Goal: Information Seeking & Learning: Check status

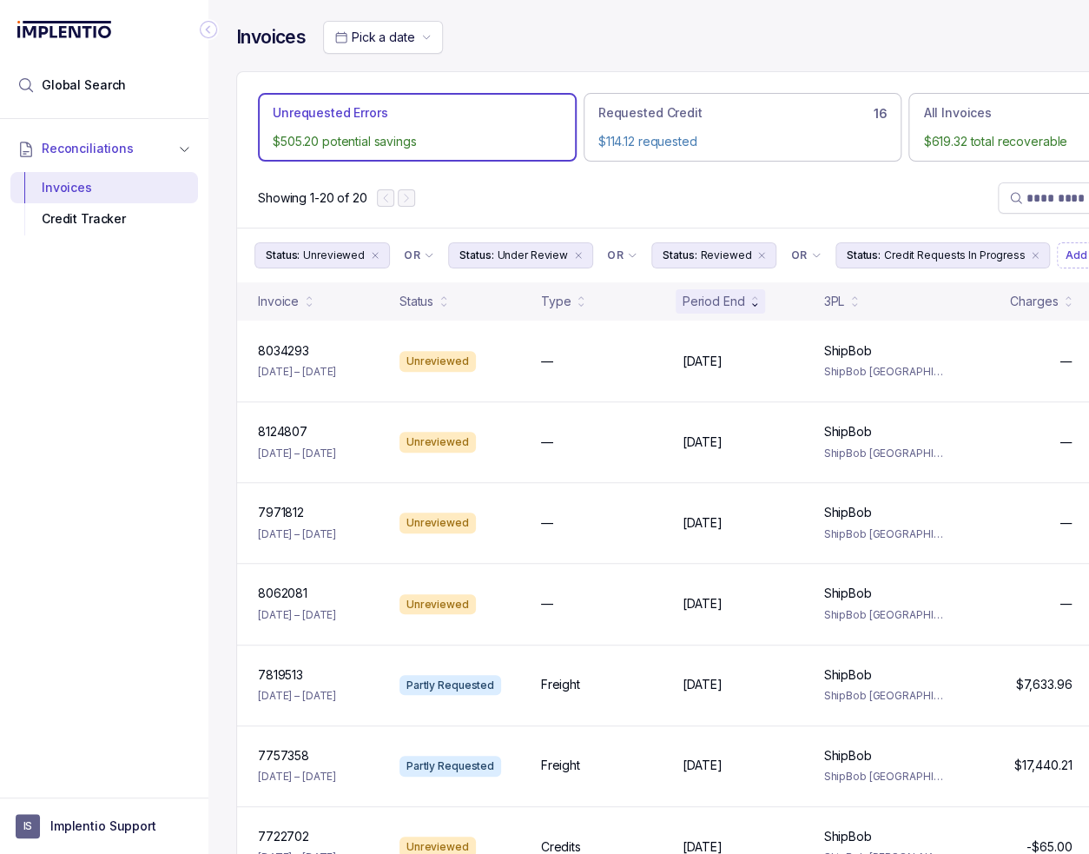
click at [214, 31] on icon "Collapse Icon" at bounding box center [208, 29] width 17 height 17
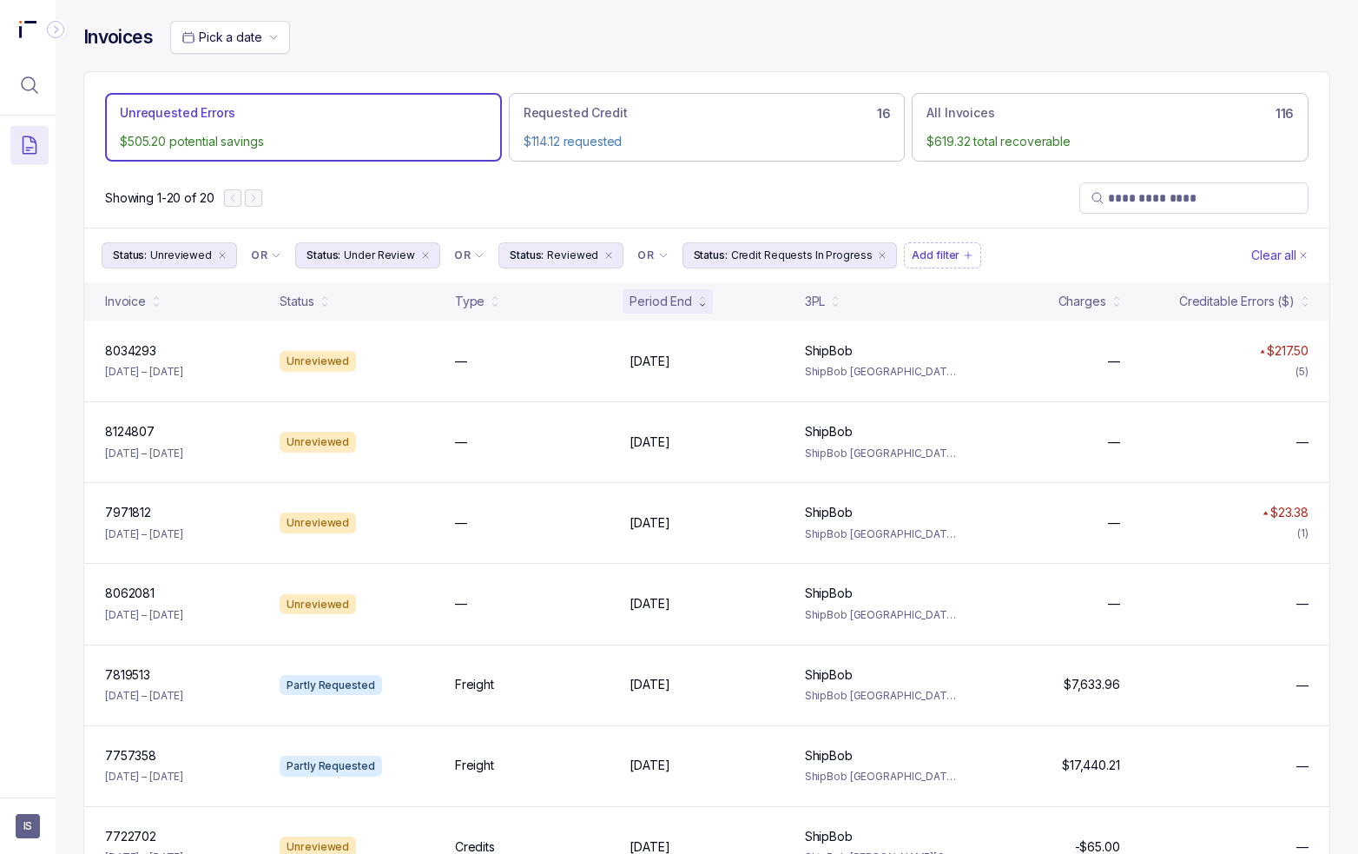
drag, startPoint x: 710, startPoint y: 52, endPoint x: 695, endPoint y: 42, distance: 18.1
click at [709, 54] on div "Invoices Pick a date" at bounding box center [706, 46] width 1247 height 50
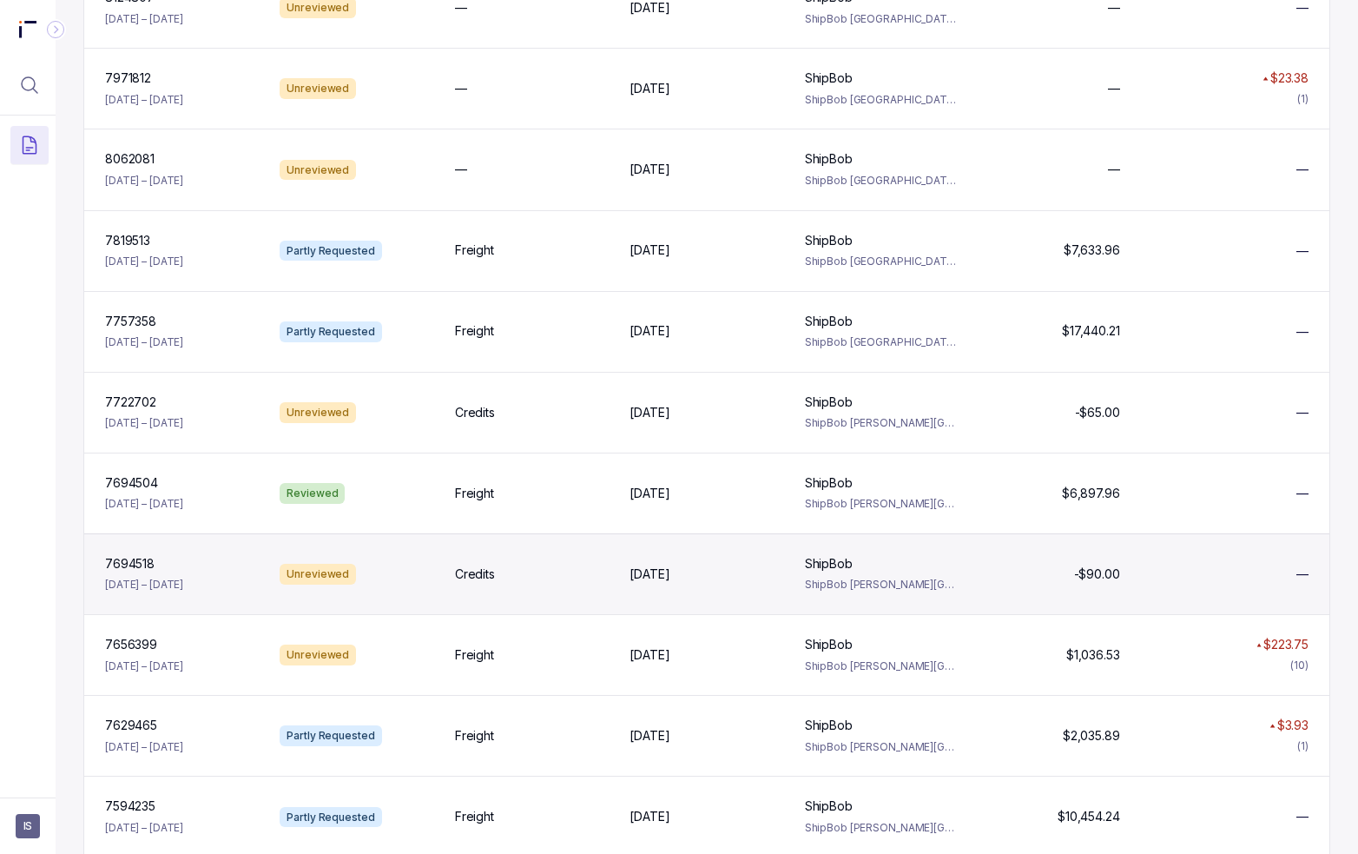
scroll to position [521, 0]
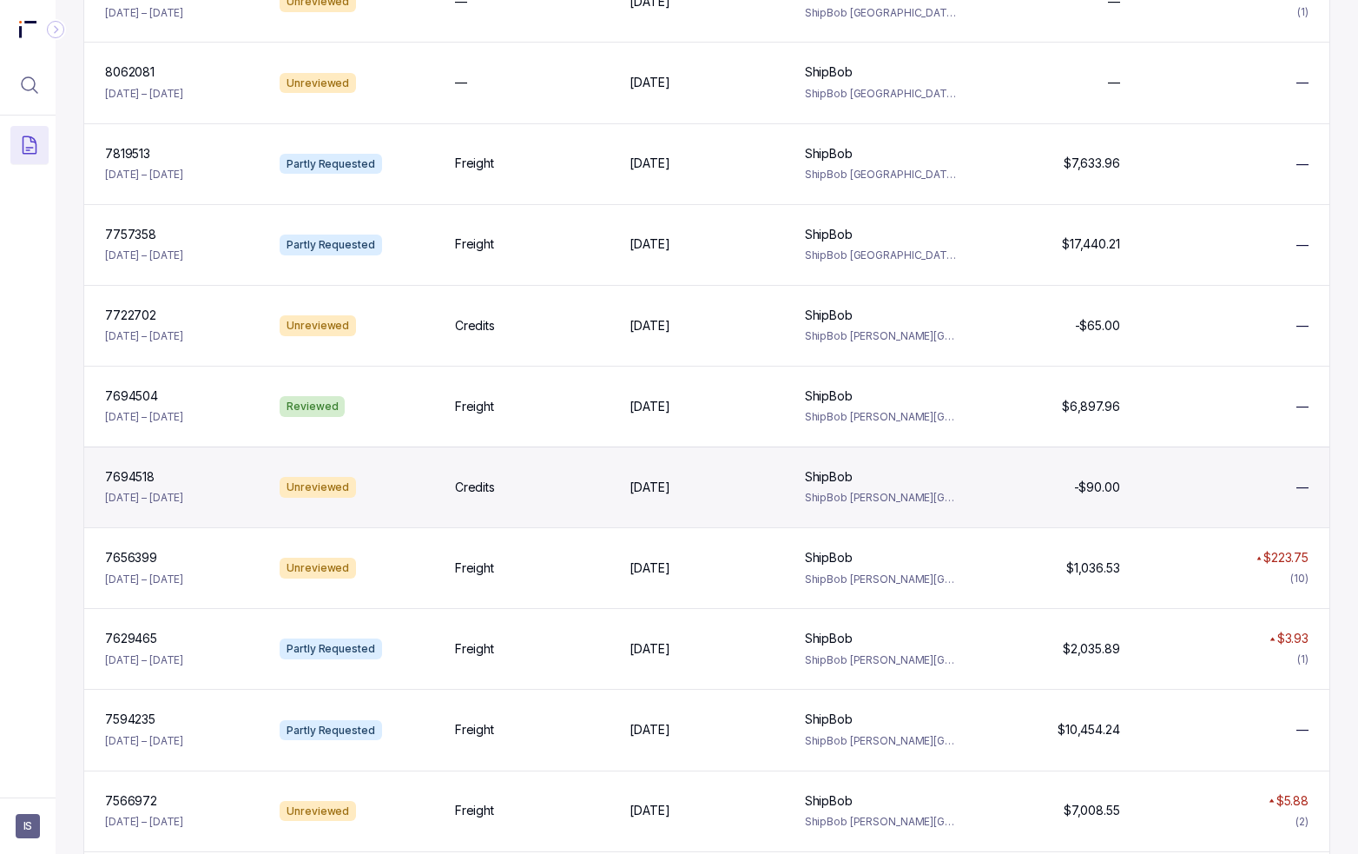
click at [1088, 487] on div "7694518 7694518 [DATE] – [DATE] Unreviewed Credits [DATE] [DATE] ShipBob ShipBo…" at bounding box center [706, 486] width 1245 height 81
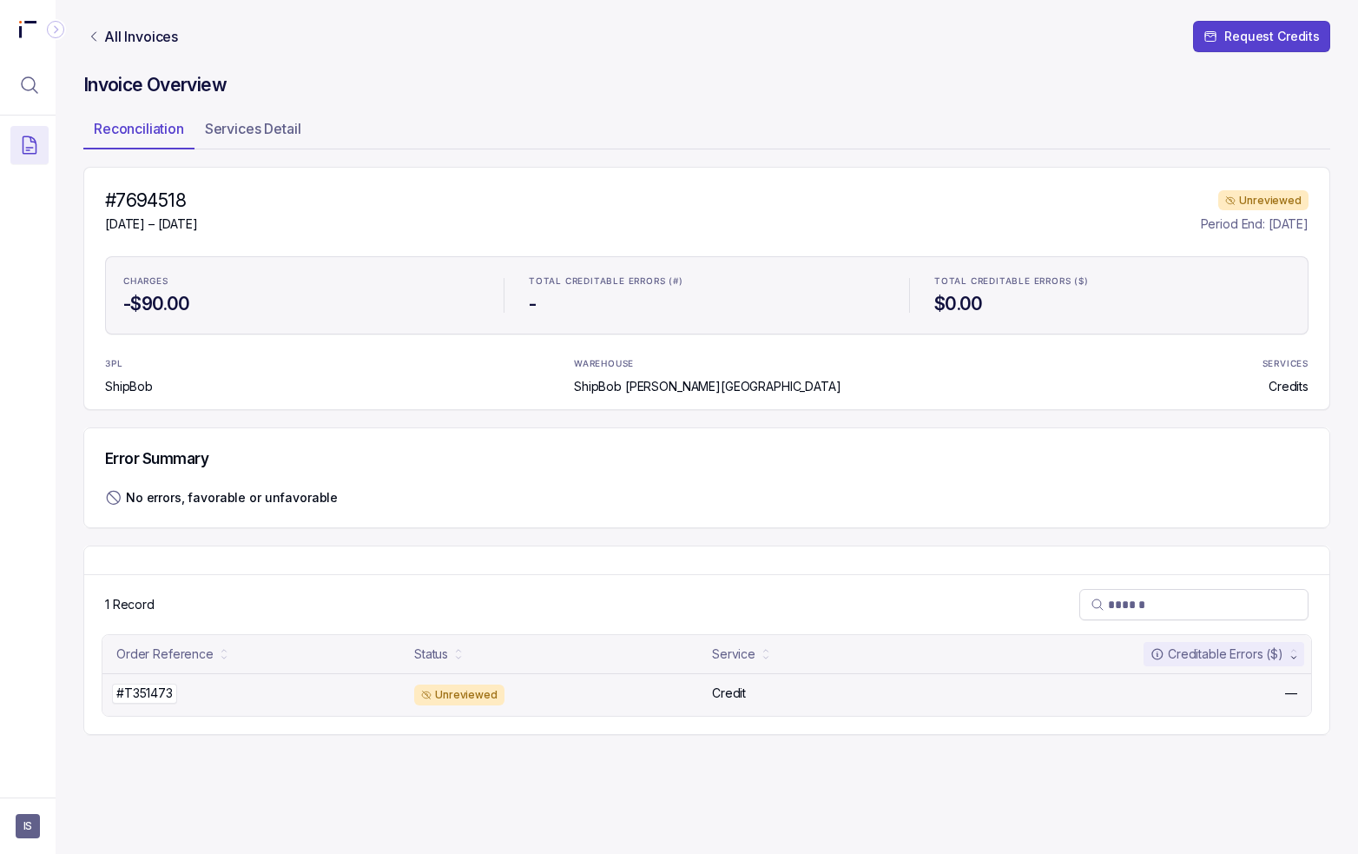
click at [293, 690] on div "#T351473 #T351473" at bounding box center [259, 692] width 287 height 17
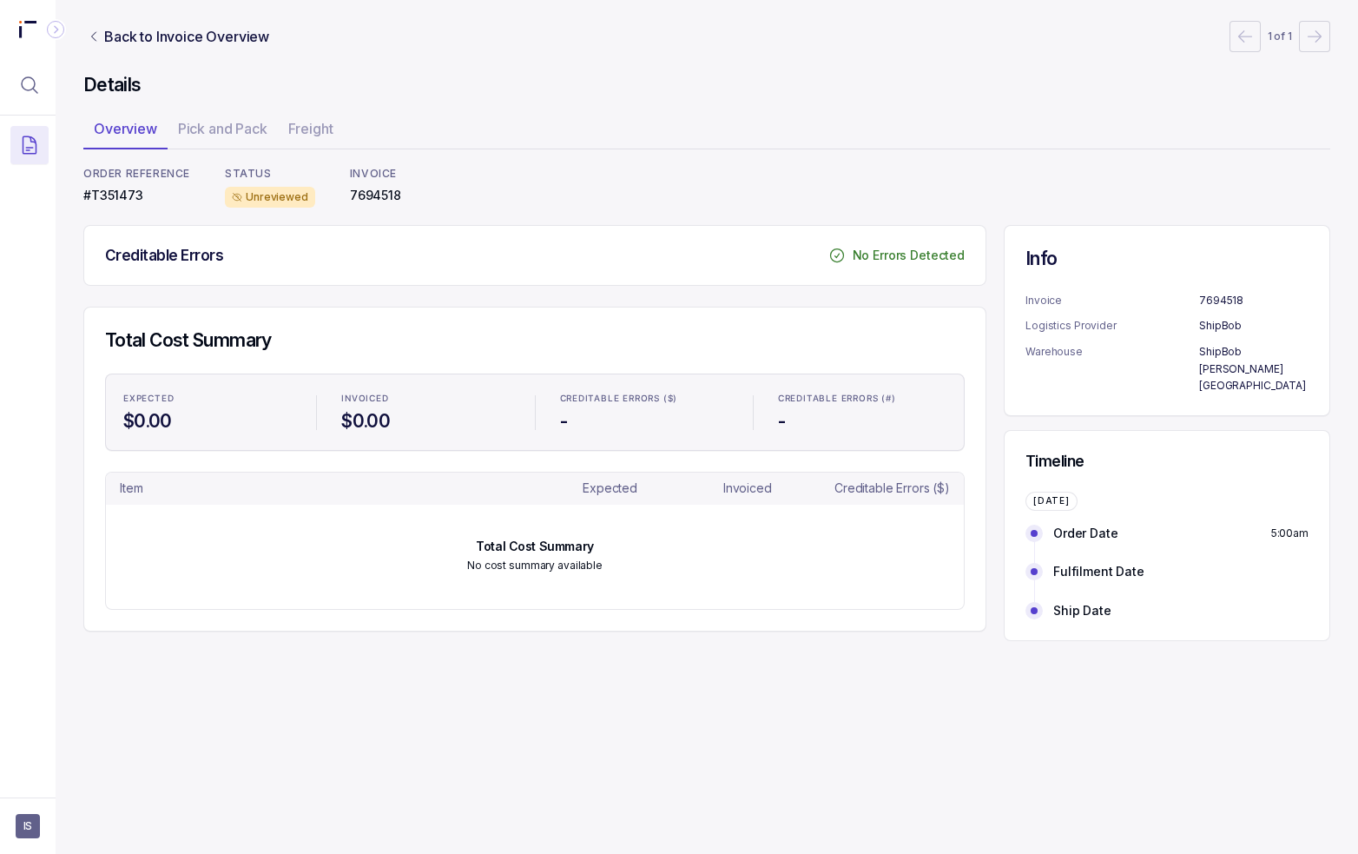
click at [844, 294] on div "Creditable Errors No Errors Detected Total Cost Summary EXPECTED $0.00 INVOICED…" at bounding box center [534, 428] width 903 height 406
click at [670, 325] on div "Total Cost Summary EXPECTED $0.00 INVOICED $0.00 CREDITABLE ERRORS ($) - CREDIT…" at bounding box center [535, 468] width 902 height 323
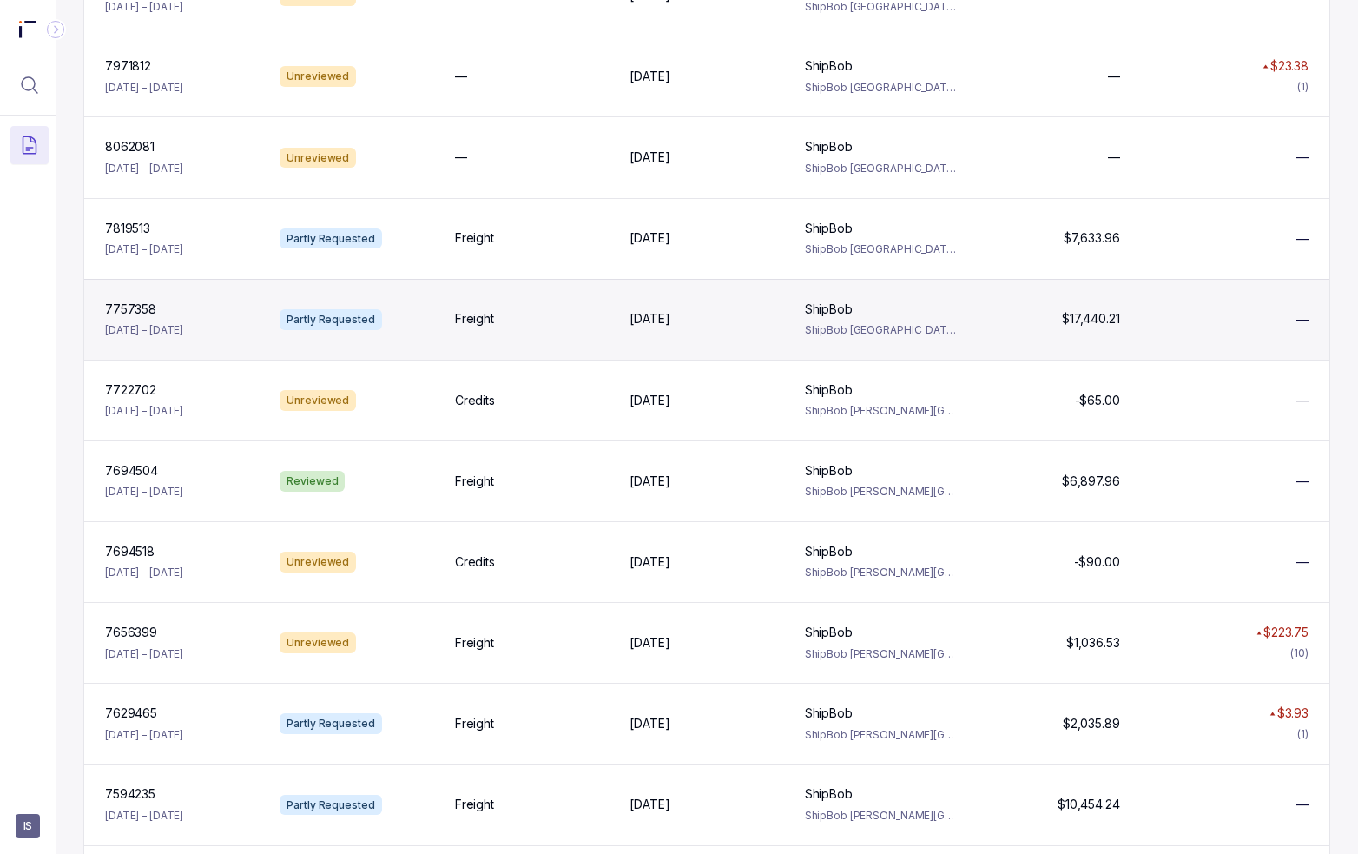
scroll to position [521, 0]
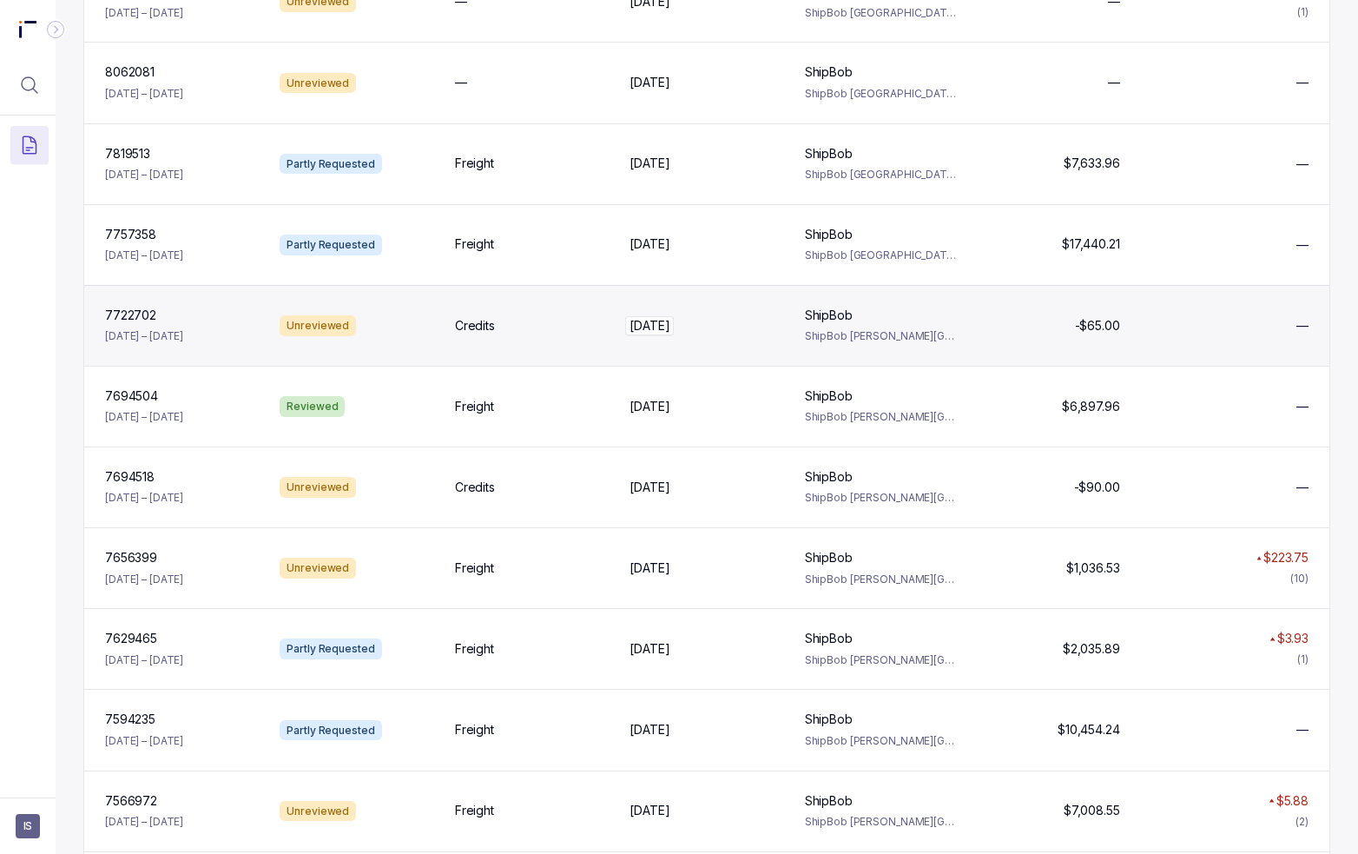
click at [657, 327] on p "[DATE]" at bounding box center [649, 325] width 49 height 19
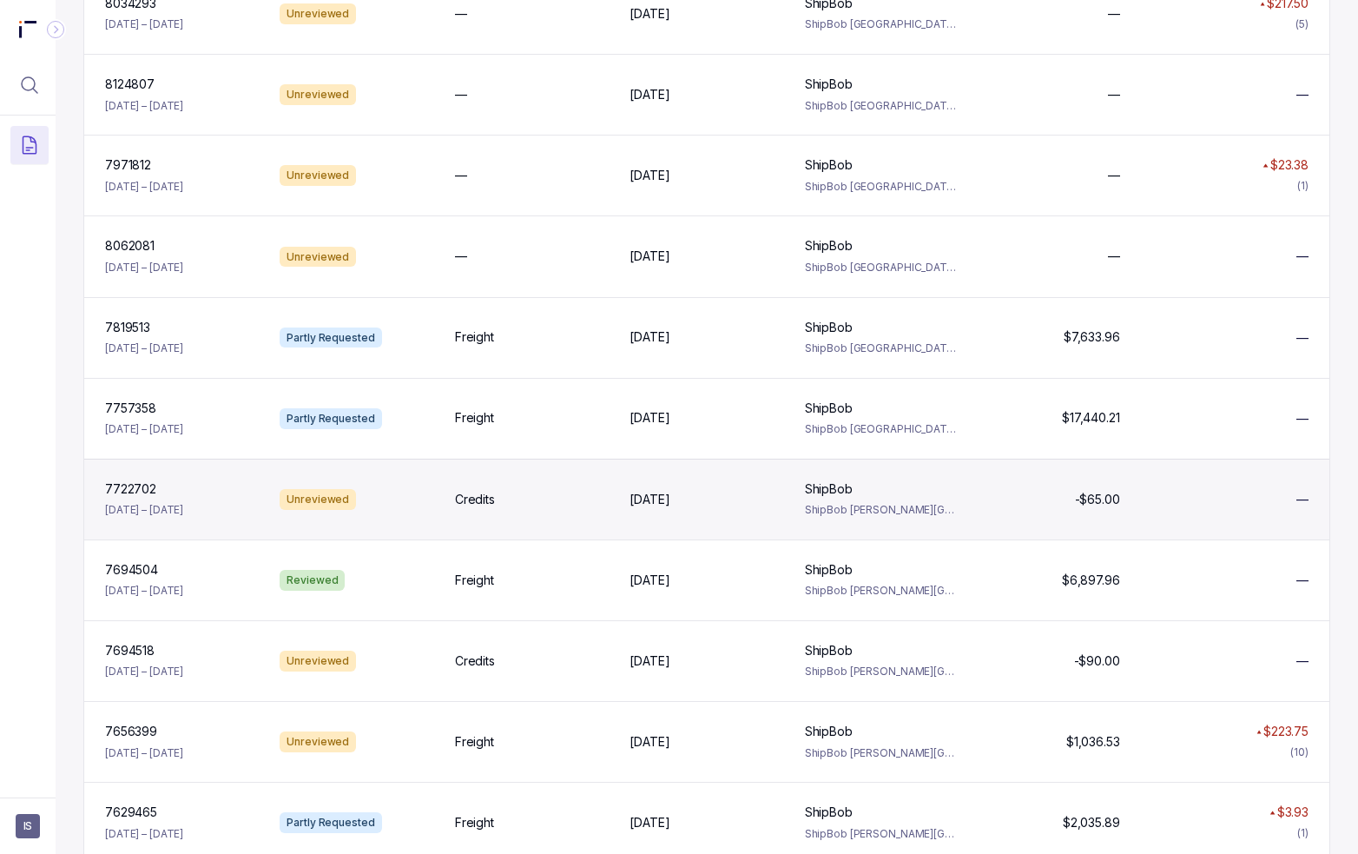
scroll to position [608, 0]
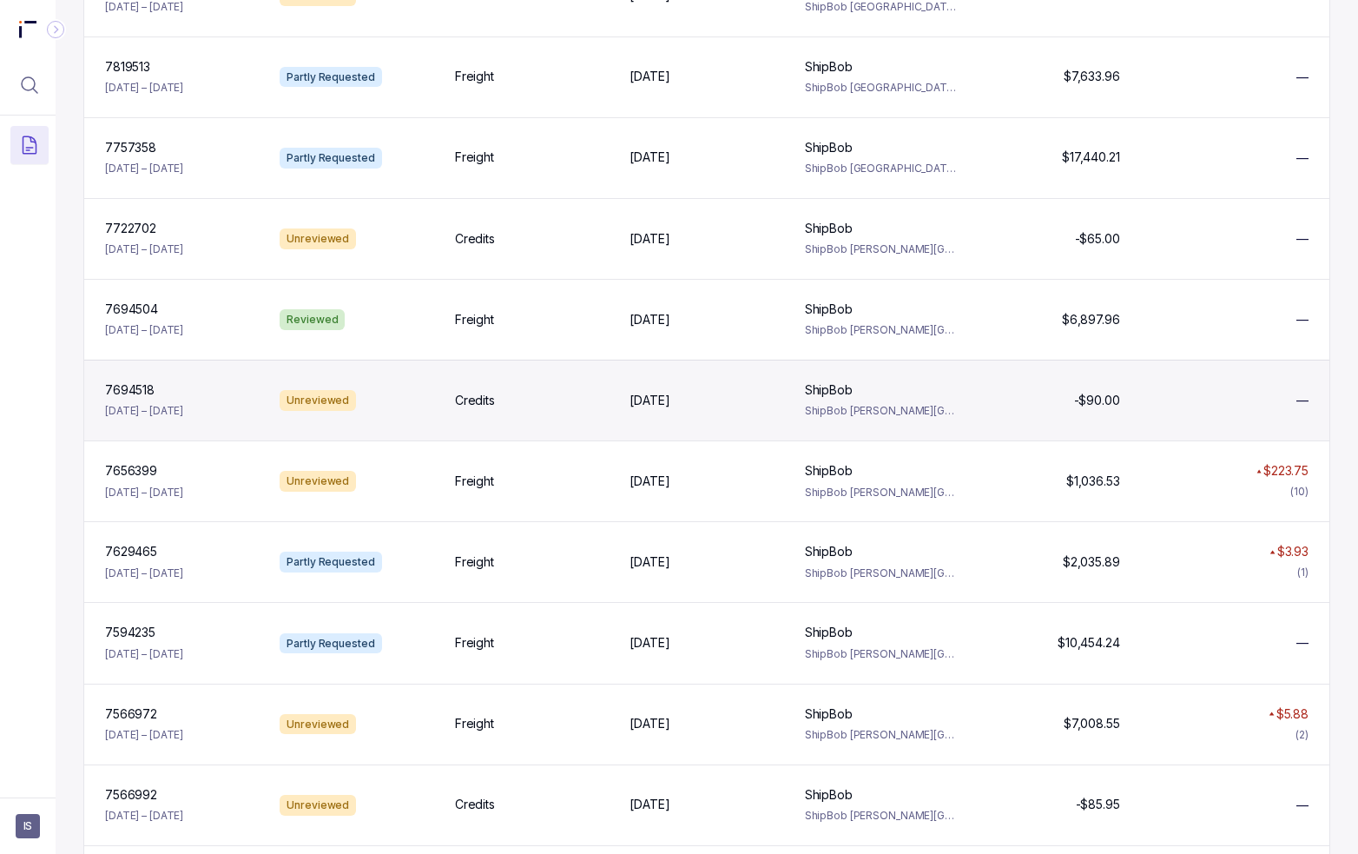
click at [674, 420] on div "7694518 7694518 [DATE] – [DATE] Unreviewed Credits [DATE] [DATE] ShipBob ShipBo…" at bounding box center [706, 400] width 1245 height 81
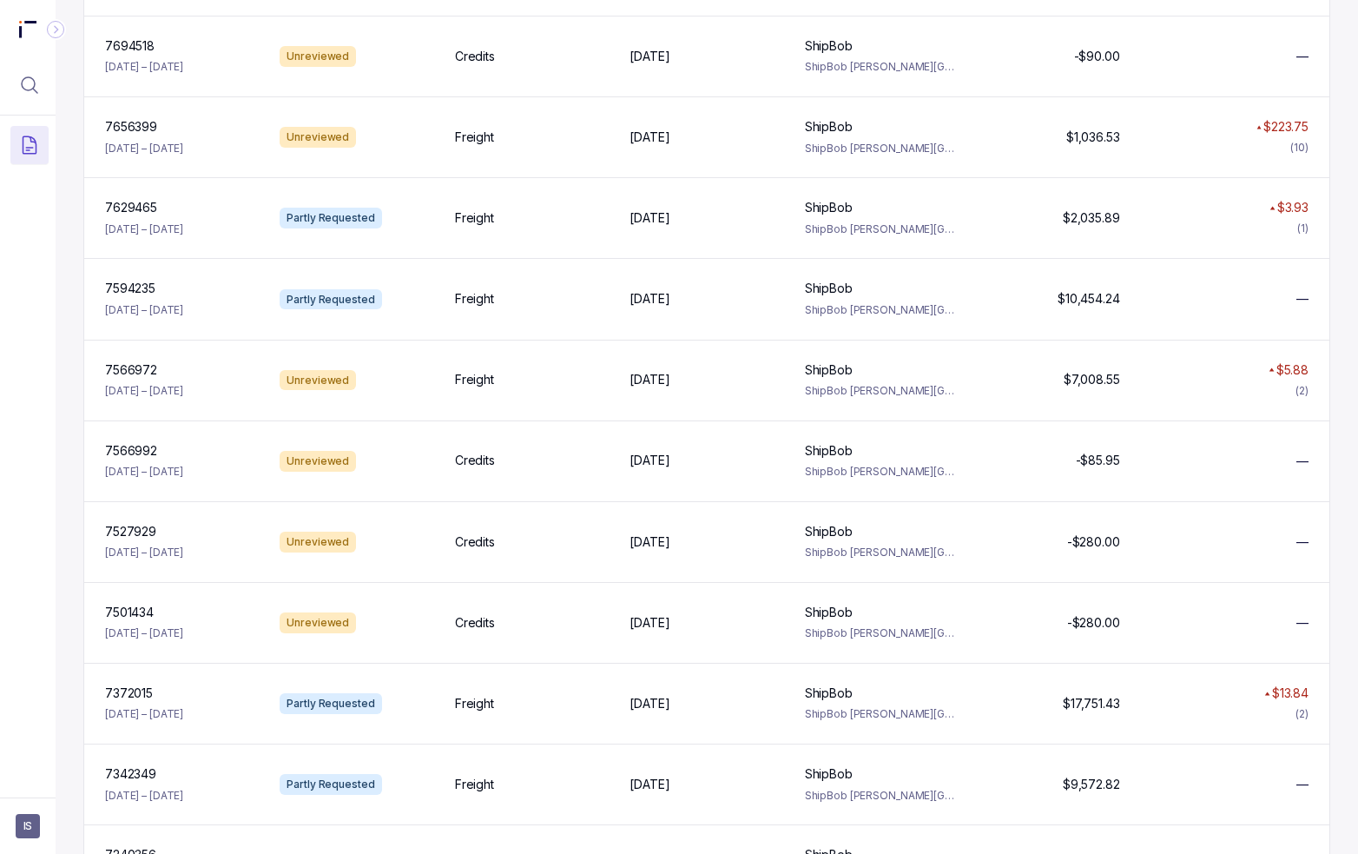
scroll to position [1100, 0]
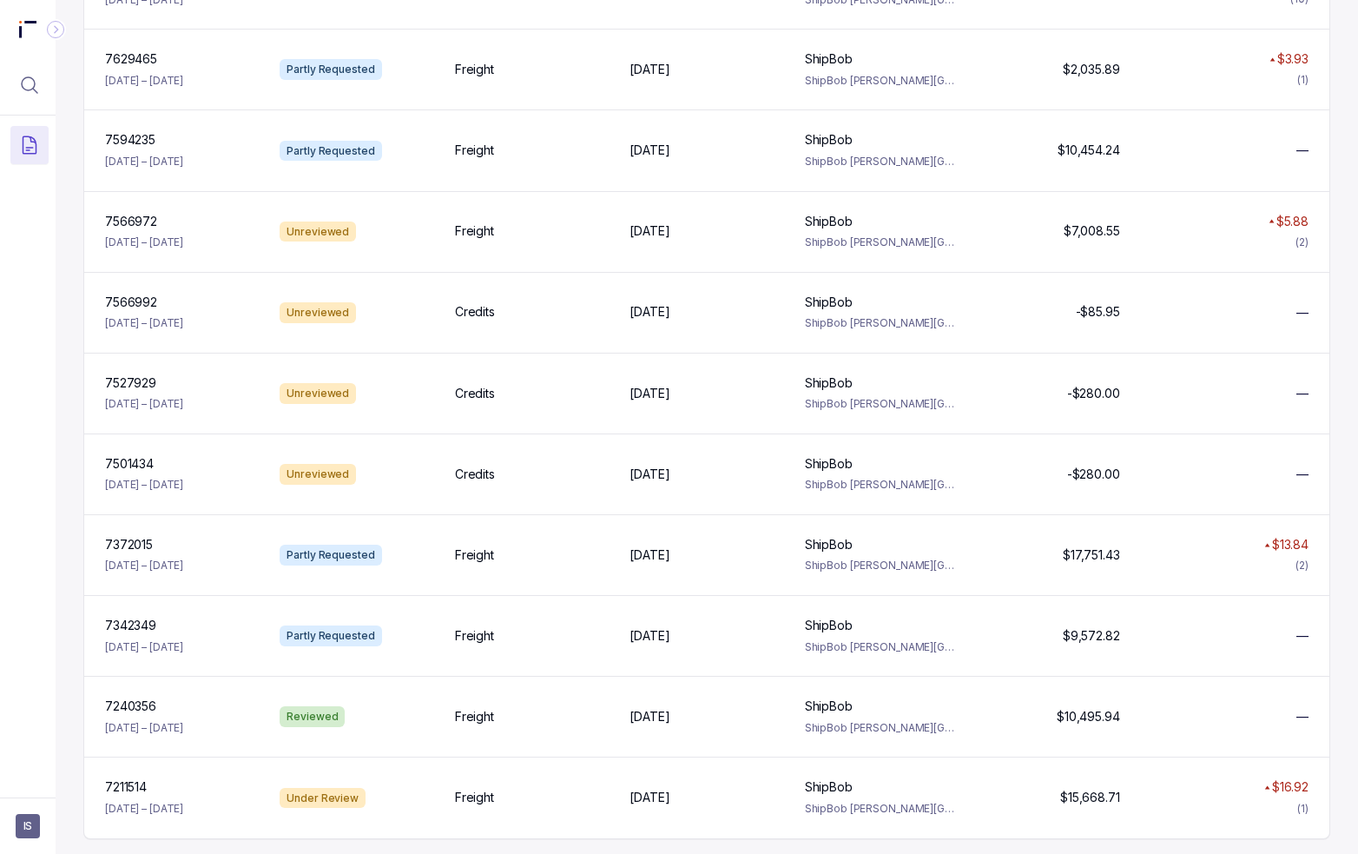
click at [1088, 504] on div "Invoices Pick a date Unrequested Errors $505.20 potential savings Requested Cre…" at bounding box center [707, 427] width 1303 height 854
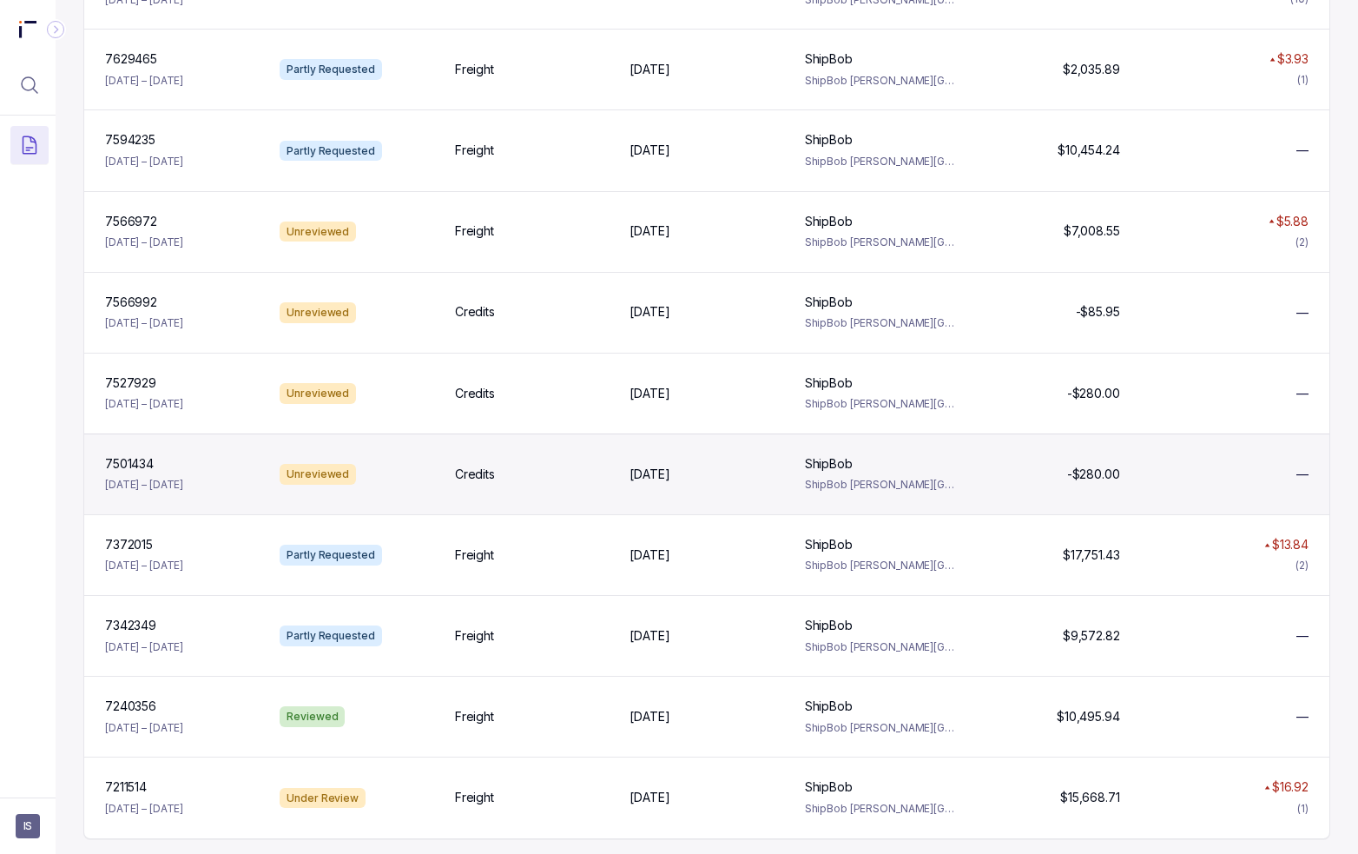
click at [420, 470] on div "Unreviewed" at bounding box center [357, 474] width 168 height 21
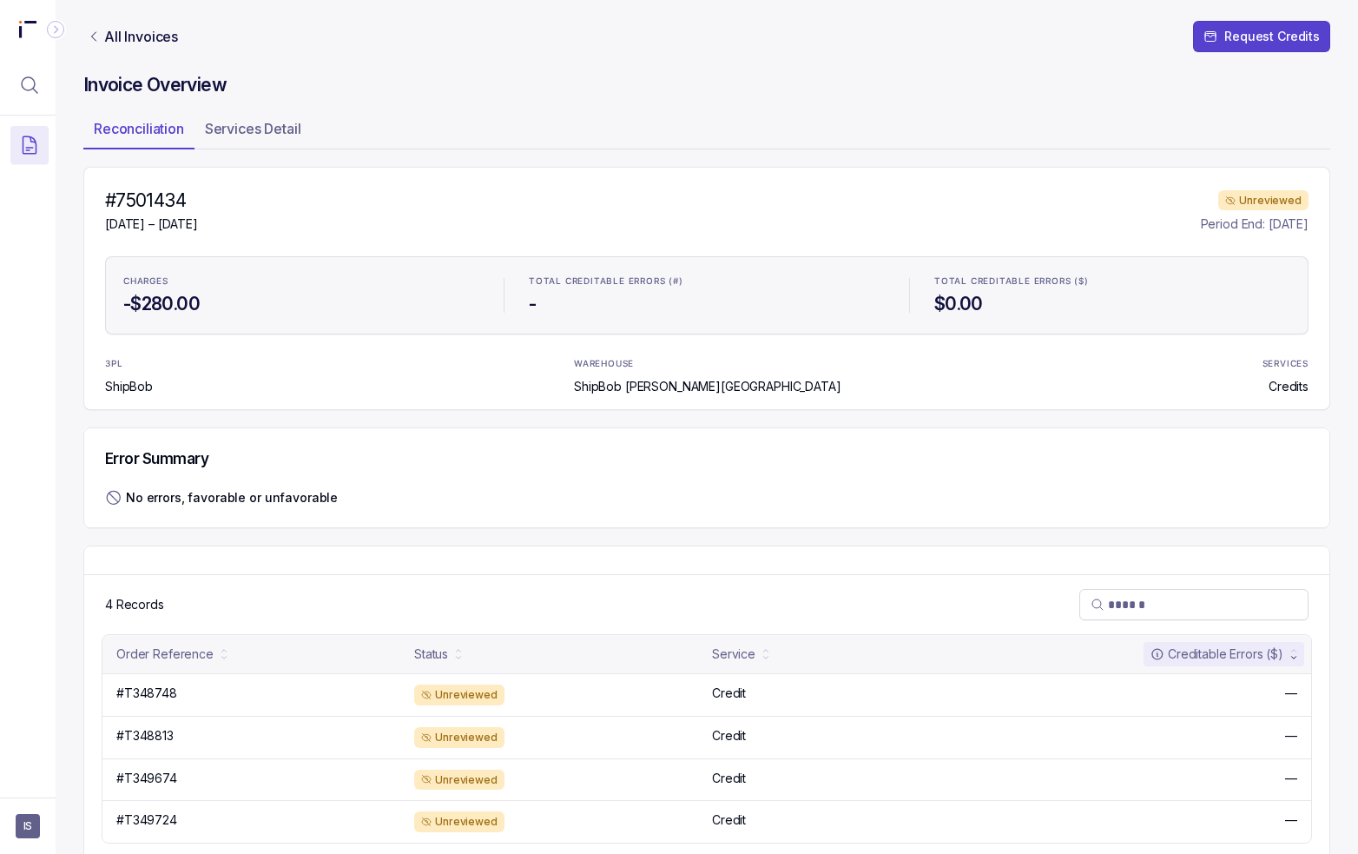
click at [499, 209] on div "#7501434 [DATE] – [DATE] Unreviewed Period End: [DATE]" at bounding box center [707, 210] width 1204 height 45
click at [159, 39] on p "All Invoices" at bounding box center [141, 36] width 74 height 17
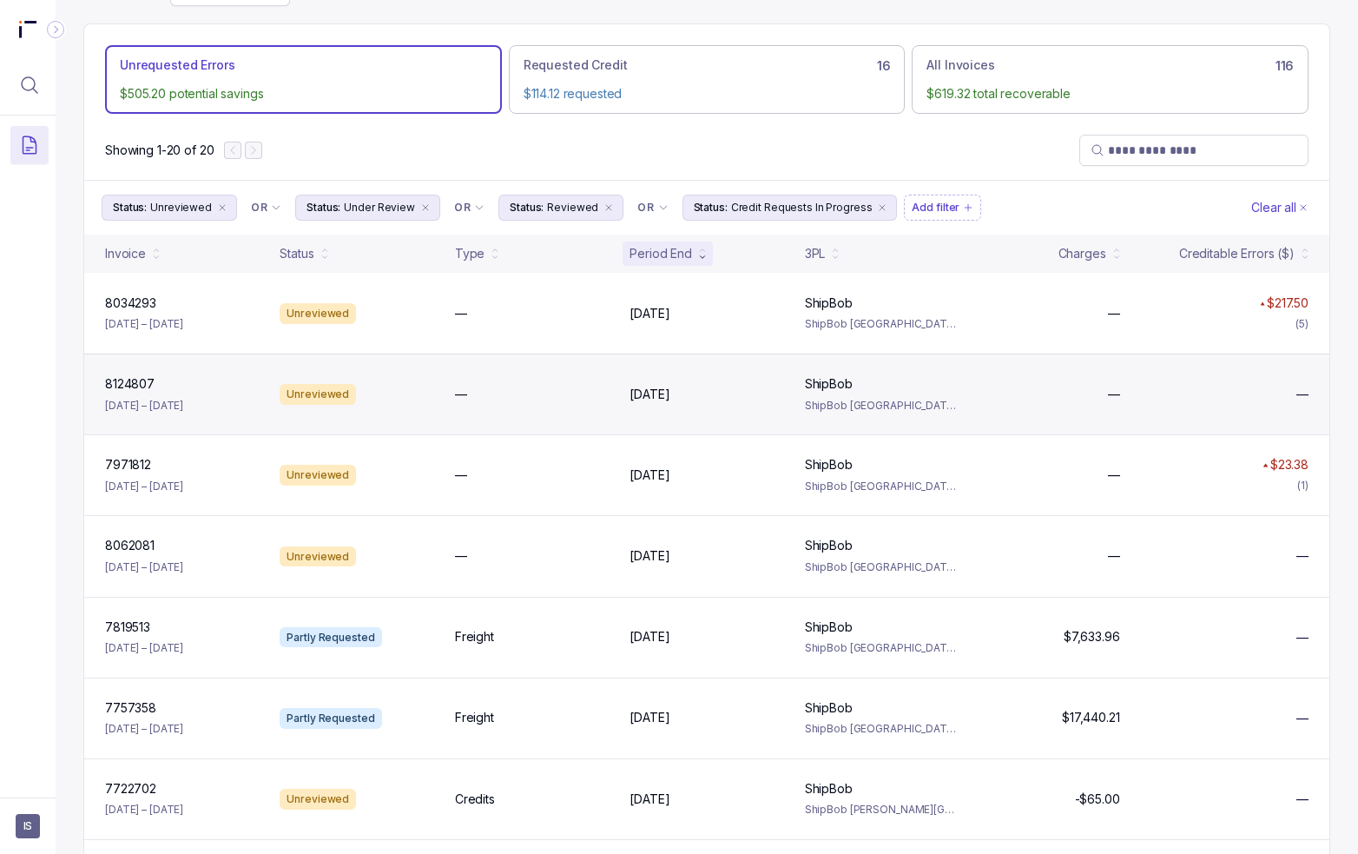
scroll to position [87, 0]
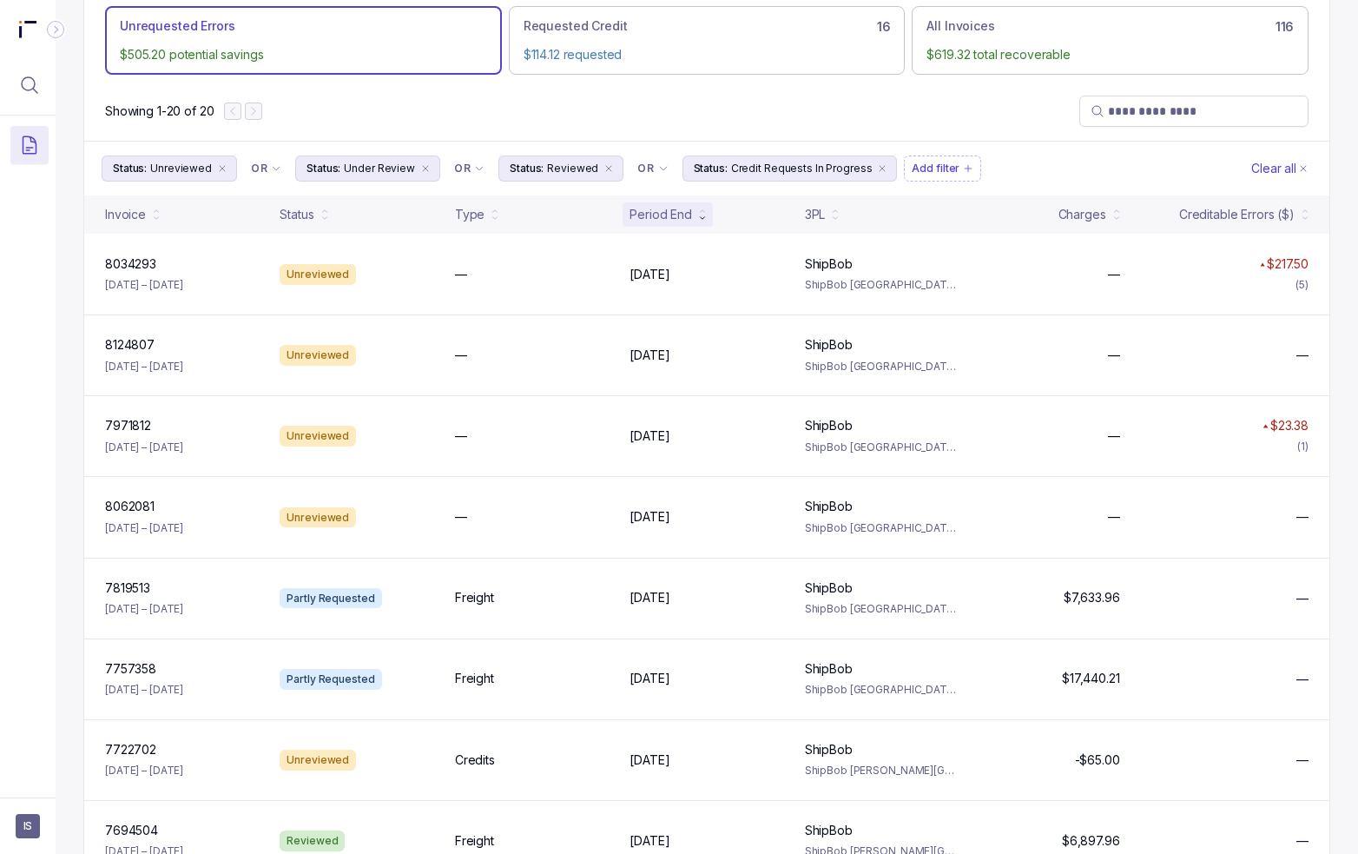
click at [1088, 412] on div "Invoices Pick a date Unrequested Errors $505.20 potential savings Requested Cre…" at bounding box center [707, 340] width 1303 height 854
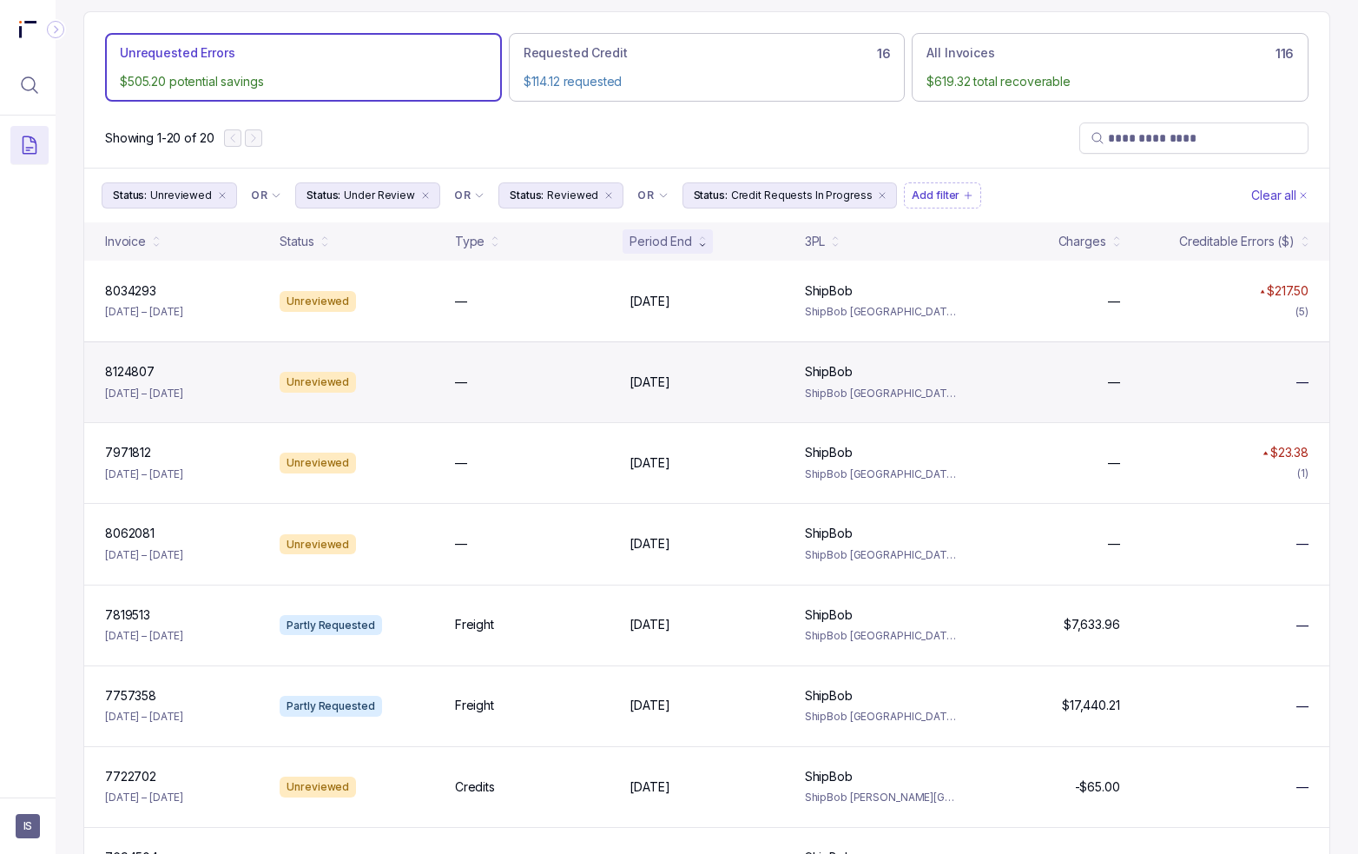
scroll to position [0, 0]
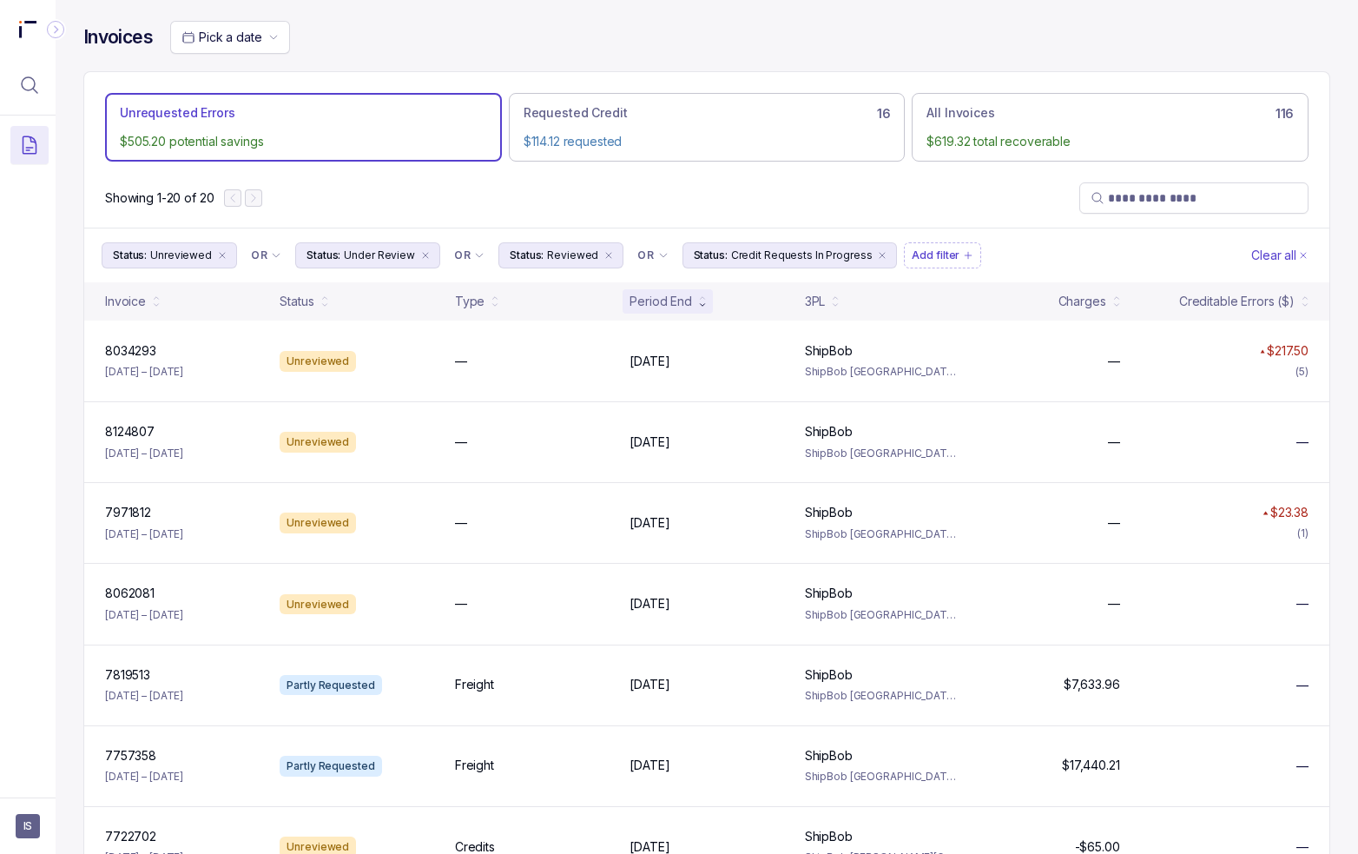
click at [253, 195] on div at bounding box center [243, 197] width 38 height 17
click at [644, 197] on div "Showing 1-20 of 20" at bounding box center [706, 197] width 1245 height 59
click at [644, 198] on div "Showing 1-20 of 20" at bounding box center [706, 197] width 1245 height 59
click at [1003, 180] on div "Showing 1-20 of 20" at bounding box center [706, 197] width 1245 height 59
click at [433, 196] on div "Showing 1-20 of 20" at bounding box center [706, 197] width 1245 height 59
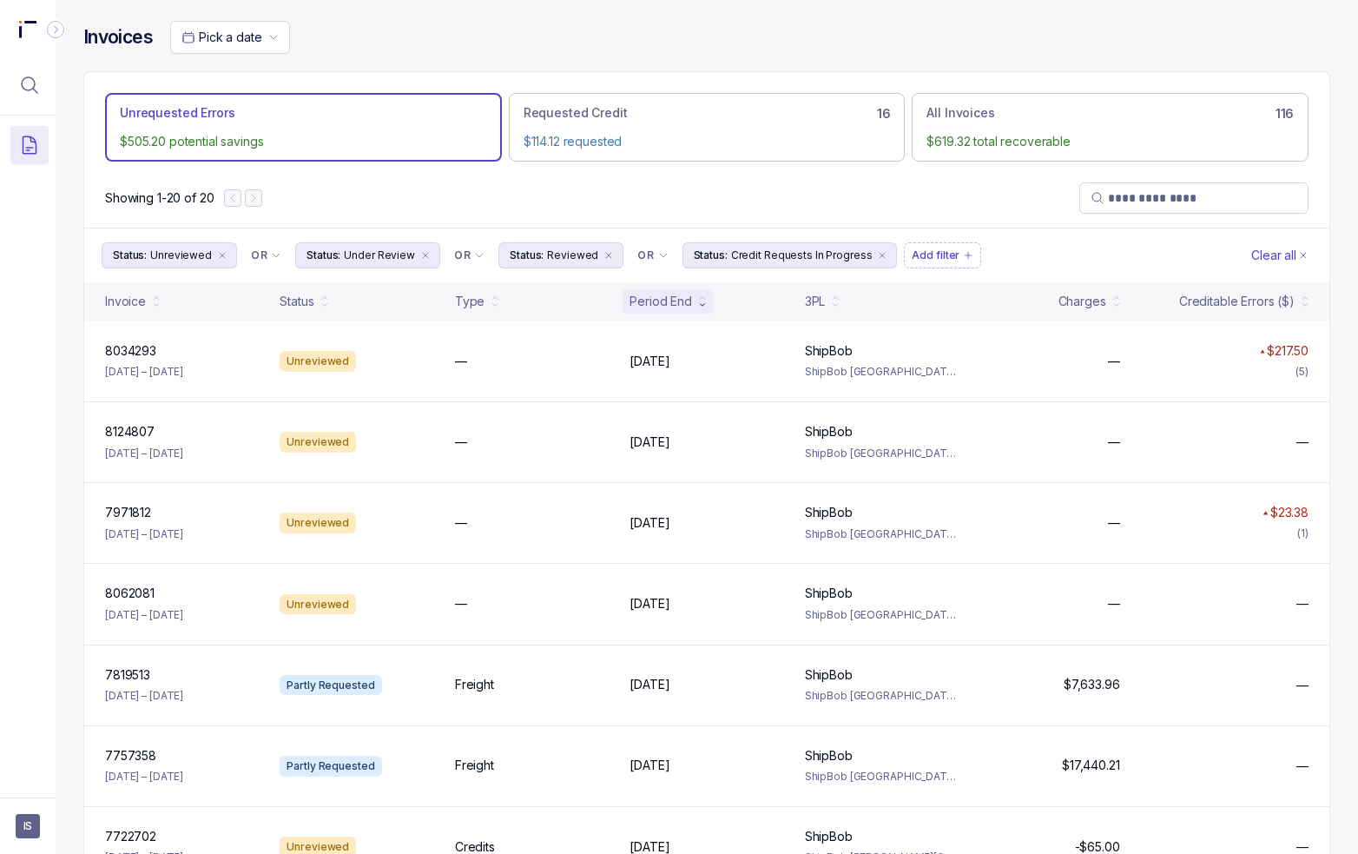
click at [489, 178] on div "Showing 1-20 of 20" at bounding box center [706, 197] width 1245 height 59
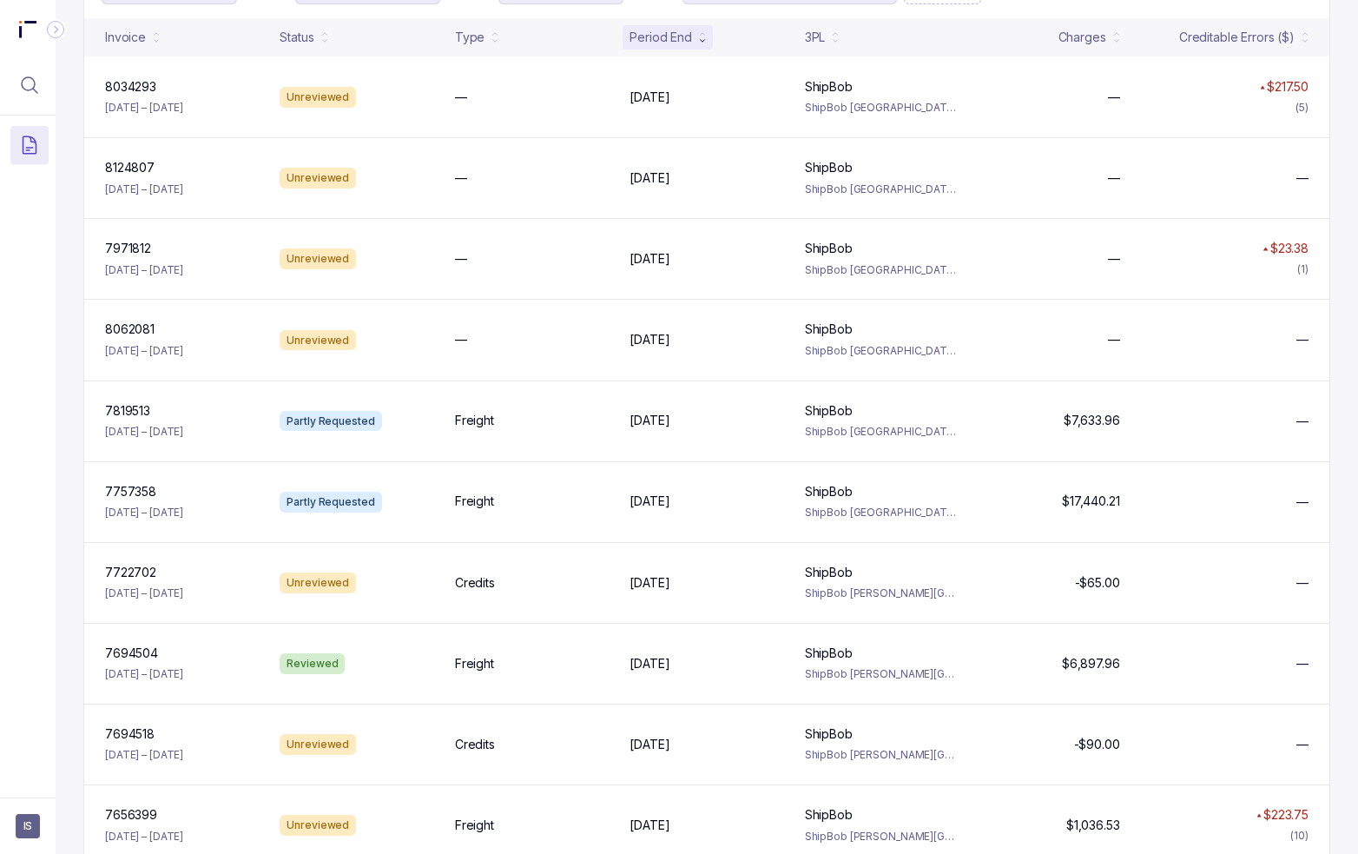
scroll to position [1100, 0]
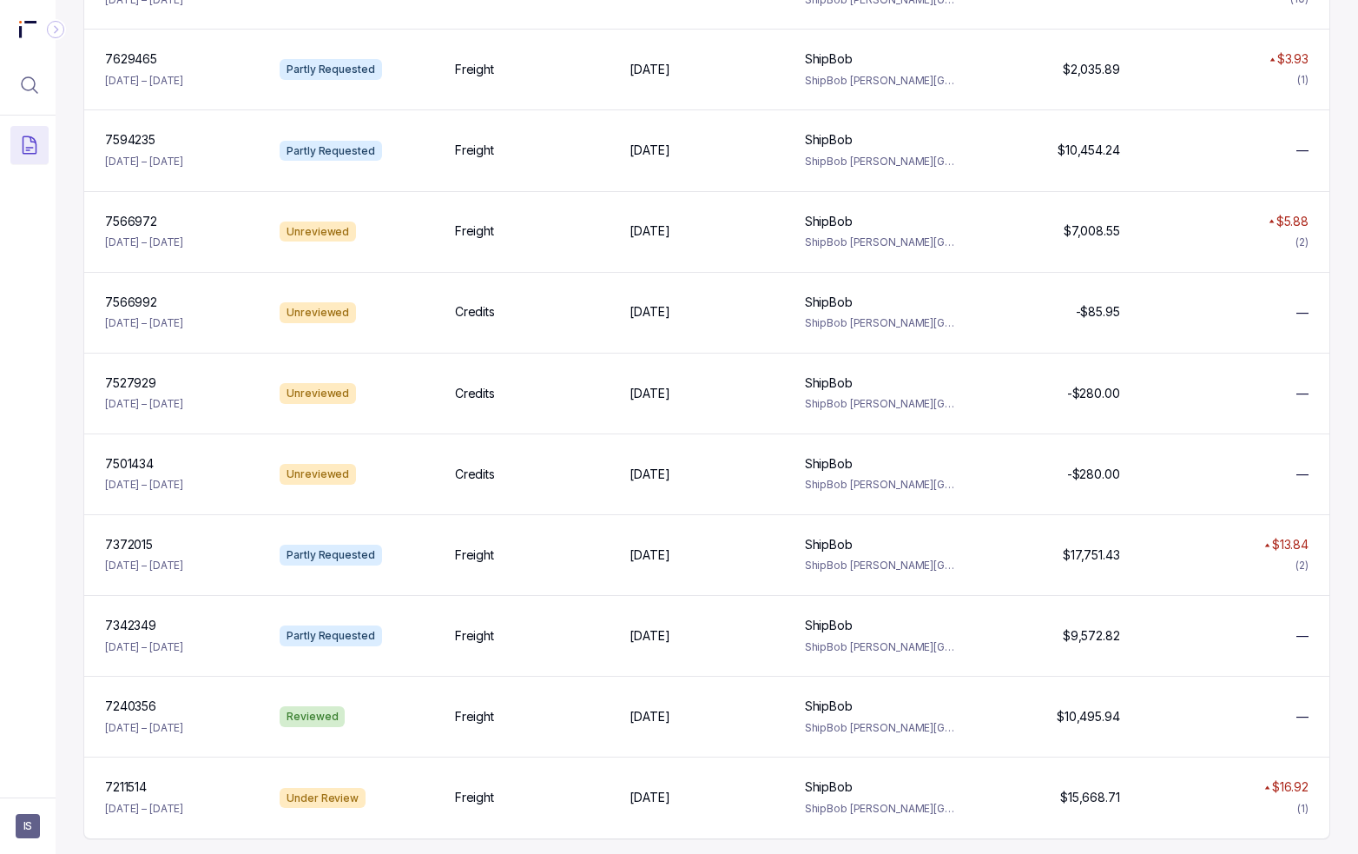
click at [51, 414] on div at bounding box center [28, 451] width 56 height 671
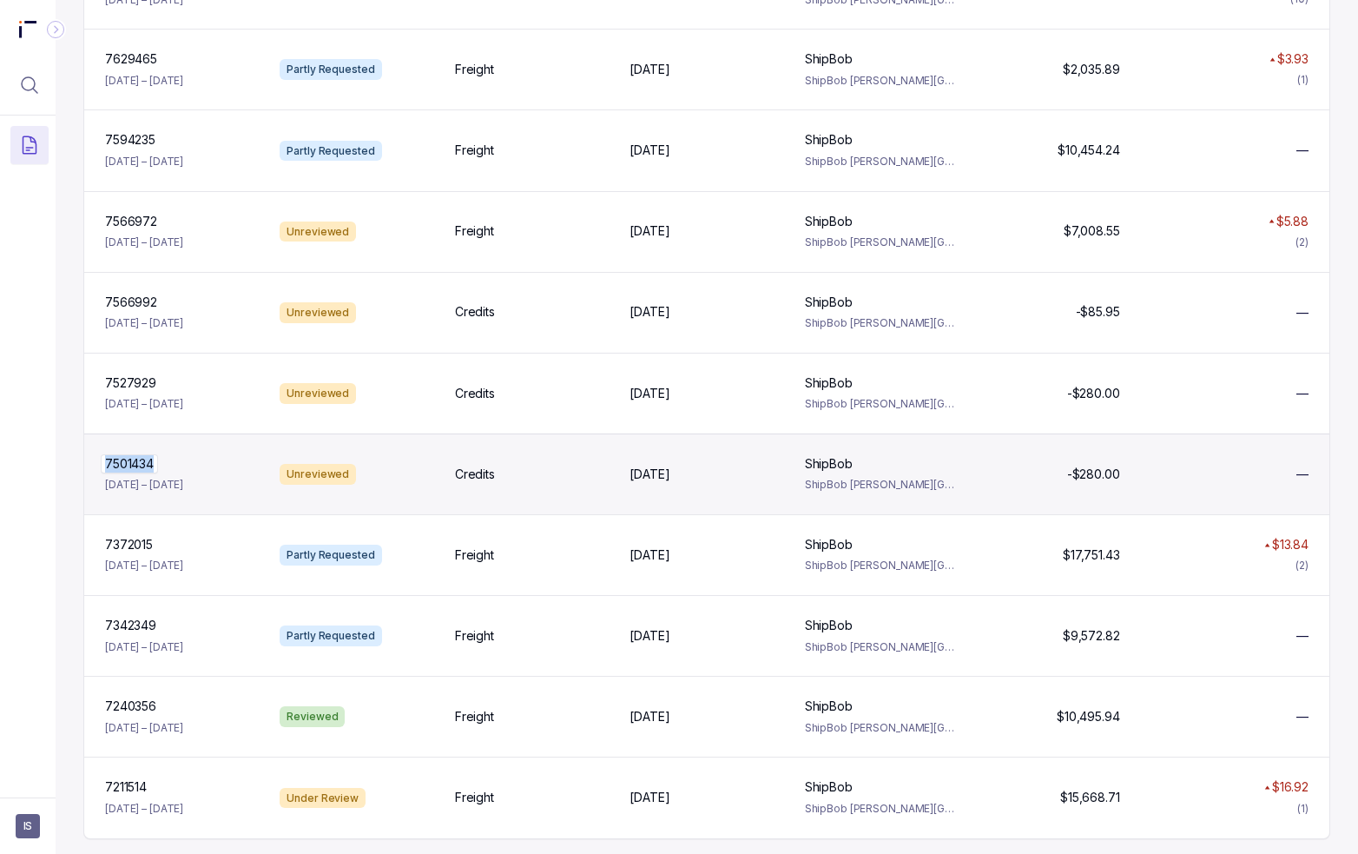
drag, startPoint x: 187, startPoint y: 458, endPoint x: 155, endPoint y: 464, distance: 31.9
click at [155, 464] on div "7501434 7501434" at bounding box center [182, 463] width 154 height 17
copy div "7501434"
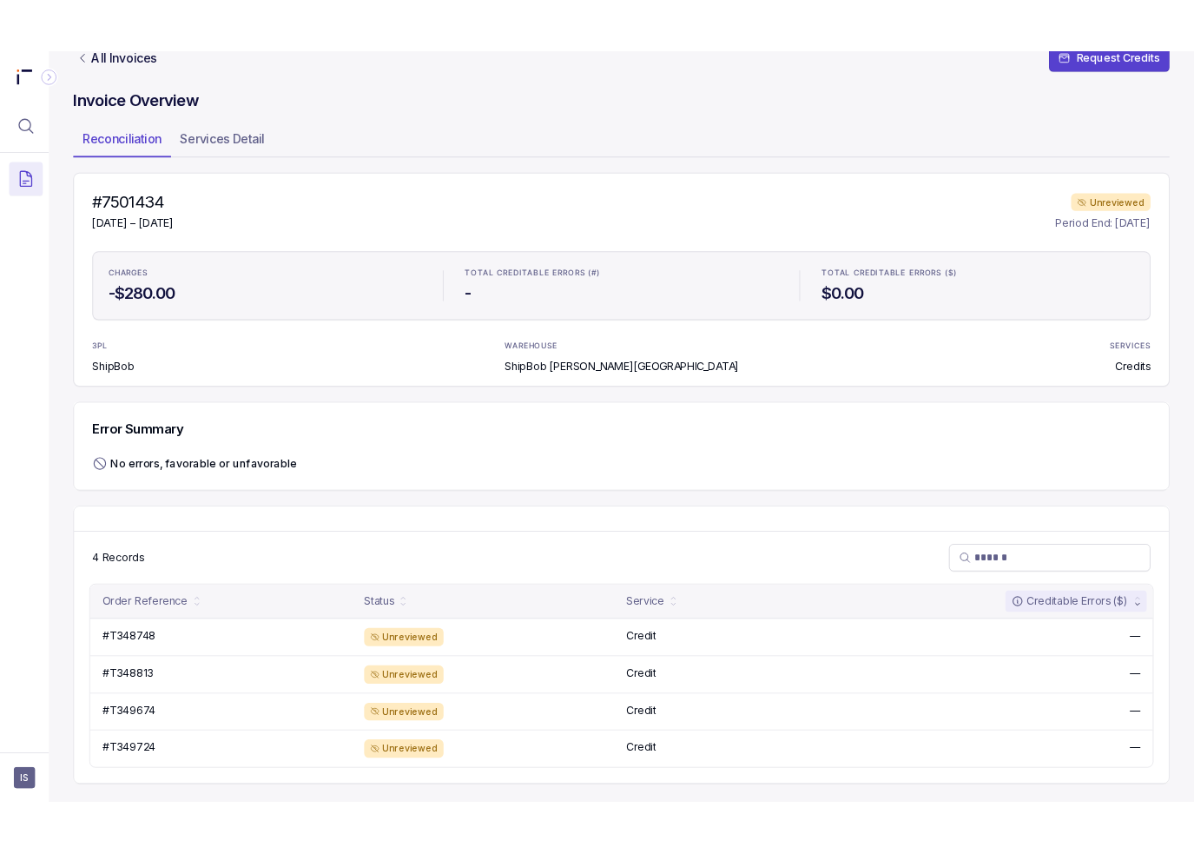
scroll to position [26, 0]
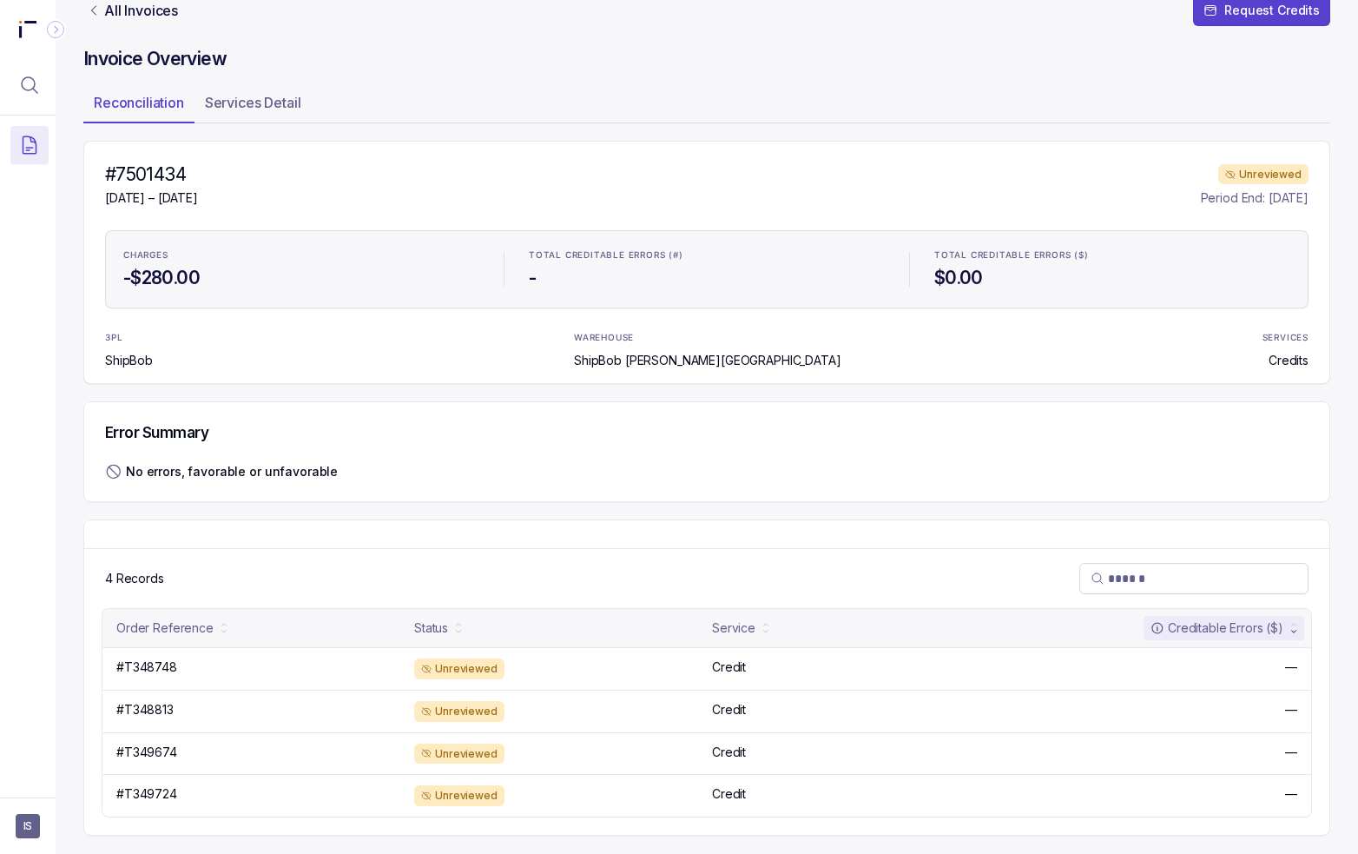
click at [904, 102] on ul "Reconciliation Services Detail" at bounding box center [706, 106] width 1247 height 35
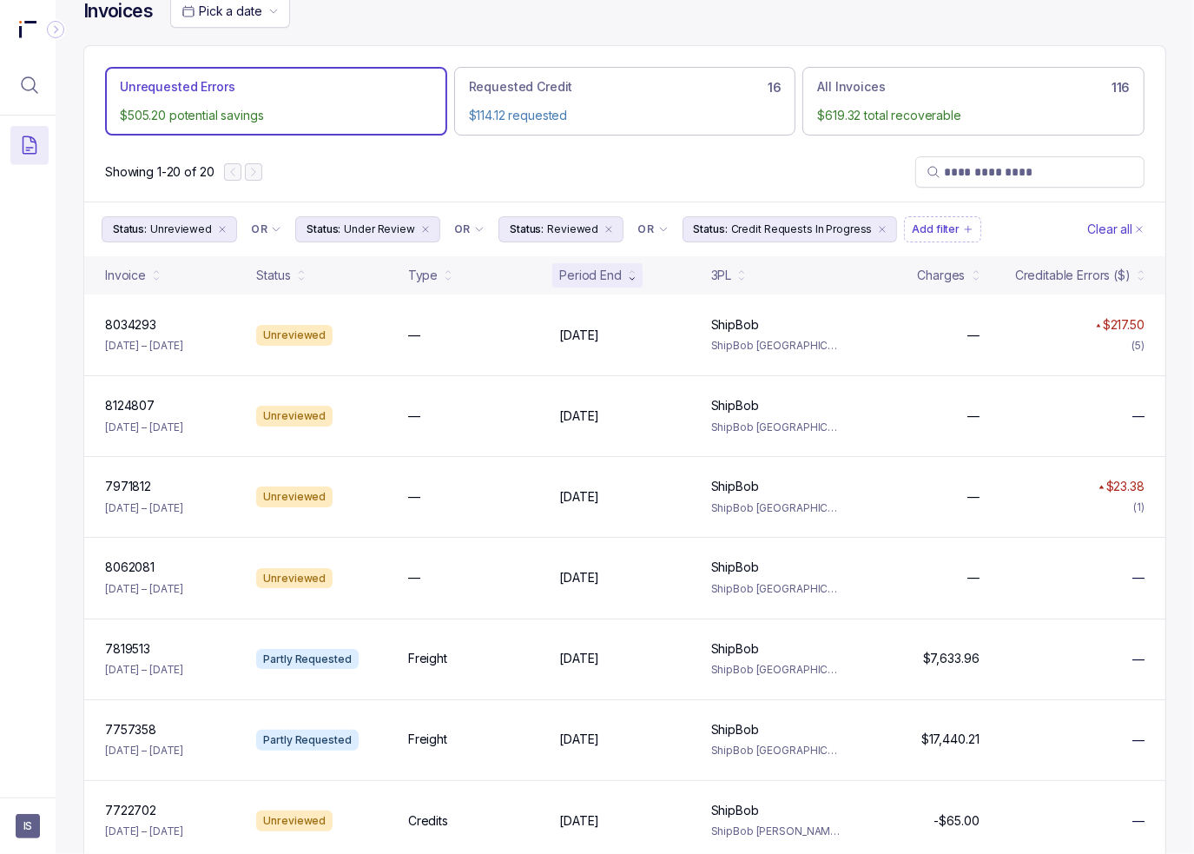
click at [1088, 332] on div "Invoices Pick a date Unrequested Errors $505.20 potential savings Requested Cre…" at bounding box center [625, 401] width 1139 height 854
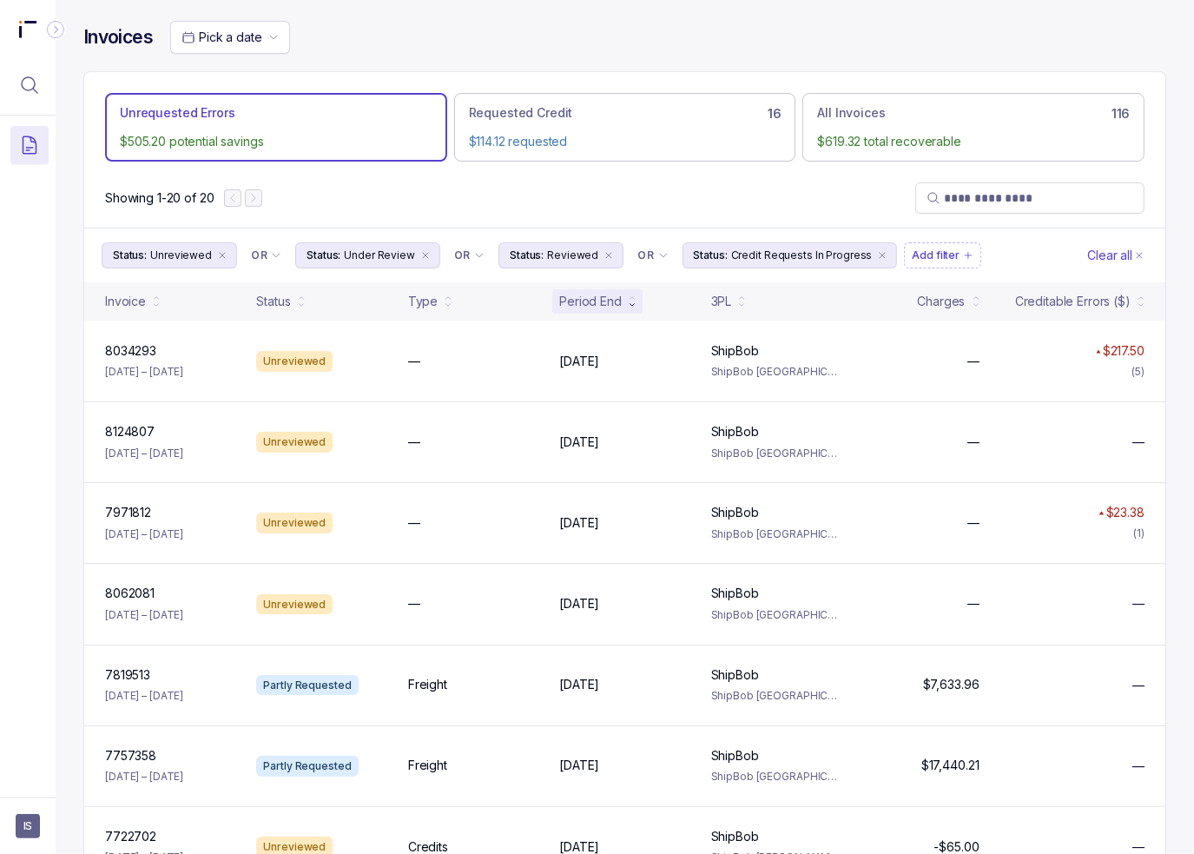
click at [1088, 224] on div "Invoices Pick a date Unrequested Errors $505.20 potential savings Requested Cre…" at bounding box center [625, 427] width 1139 height 854
click at [1088, 320] on div "Invoices Pick a date Unrequested Errors $505.20 potential savings Requested Cre…" at bounding box center [625, 427] width 1139 height 854
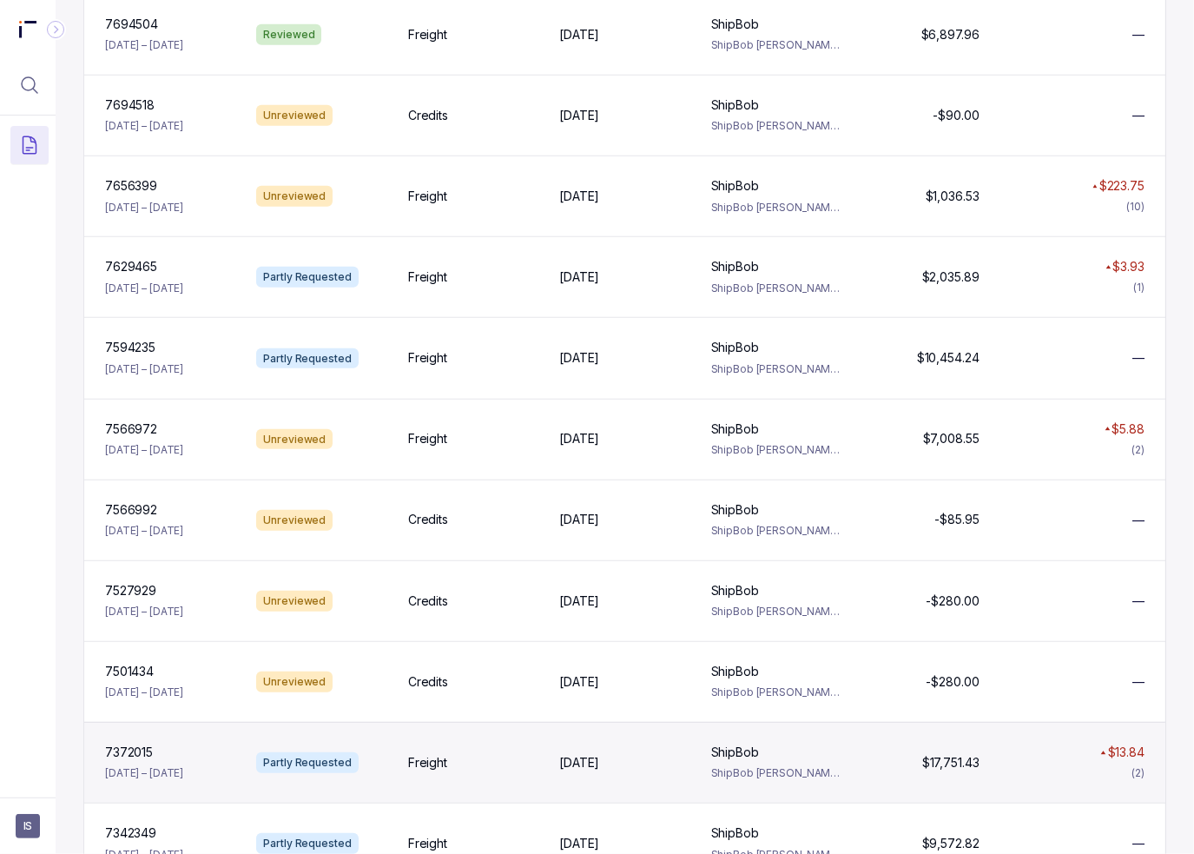
scroll to position [1042, 0]
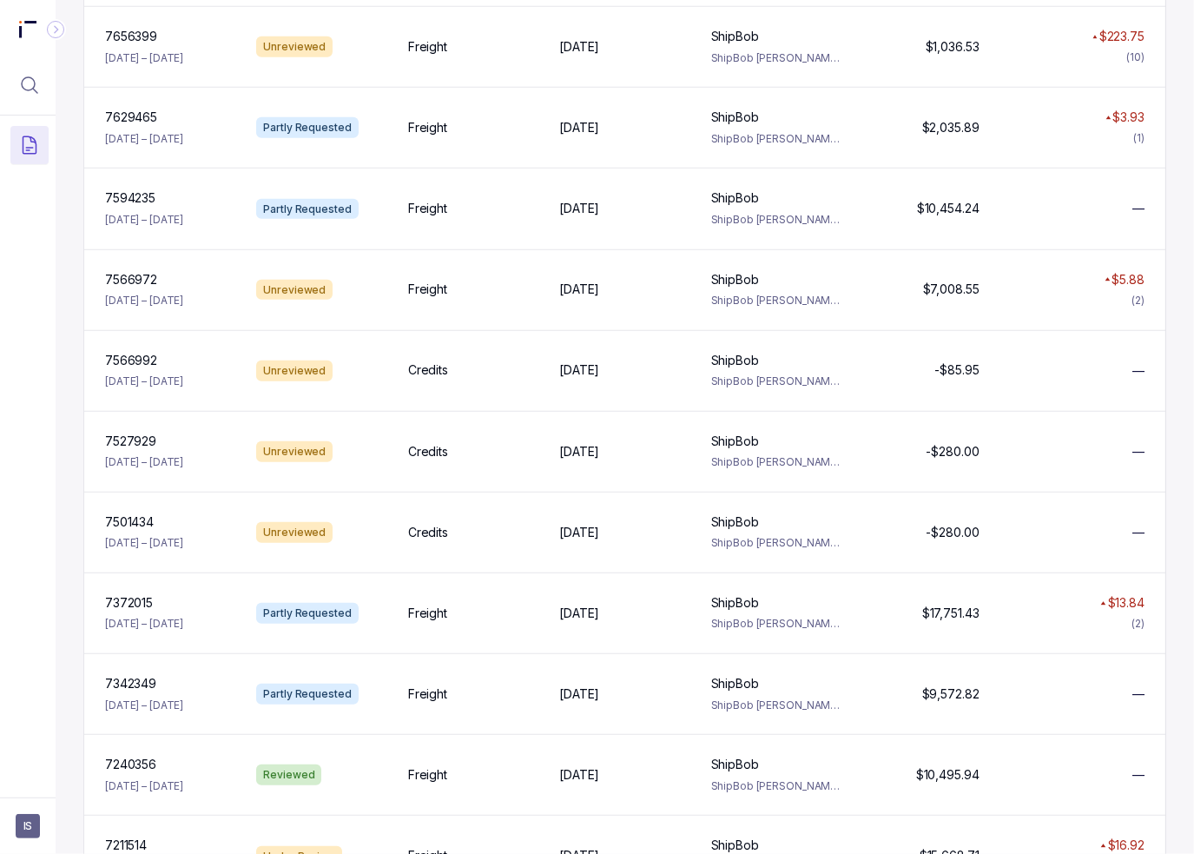
click at [1088, 512] on div "Invoices Pick a date Unrequested Errors $505.20 potential savings Requested Cre…" at bounding box center [625, 427] width 1139 height 854
click at [76, 451] on div "Invoices Pick a date Unrequested Errors $505.20 potential savings Requested Cre…" at bounding box center [625, 427] width 1139 height 854
click at [58, 419] on div "Invoices Pick a date Unrequested Errors $505.20 potential savings Requested Cre…" at bounding box center [625, 427] width 1139 height 854
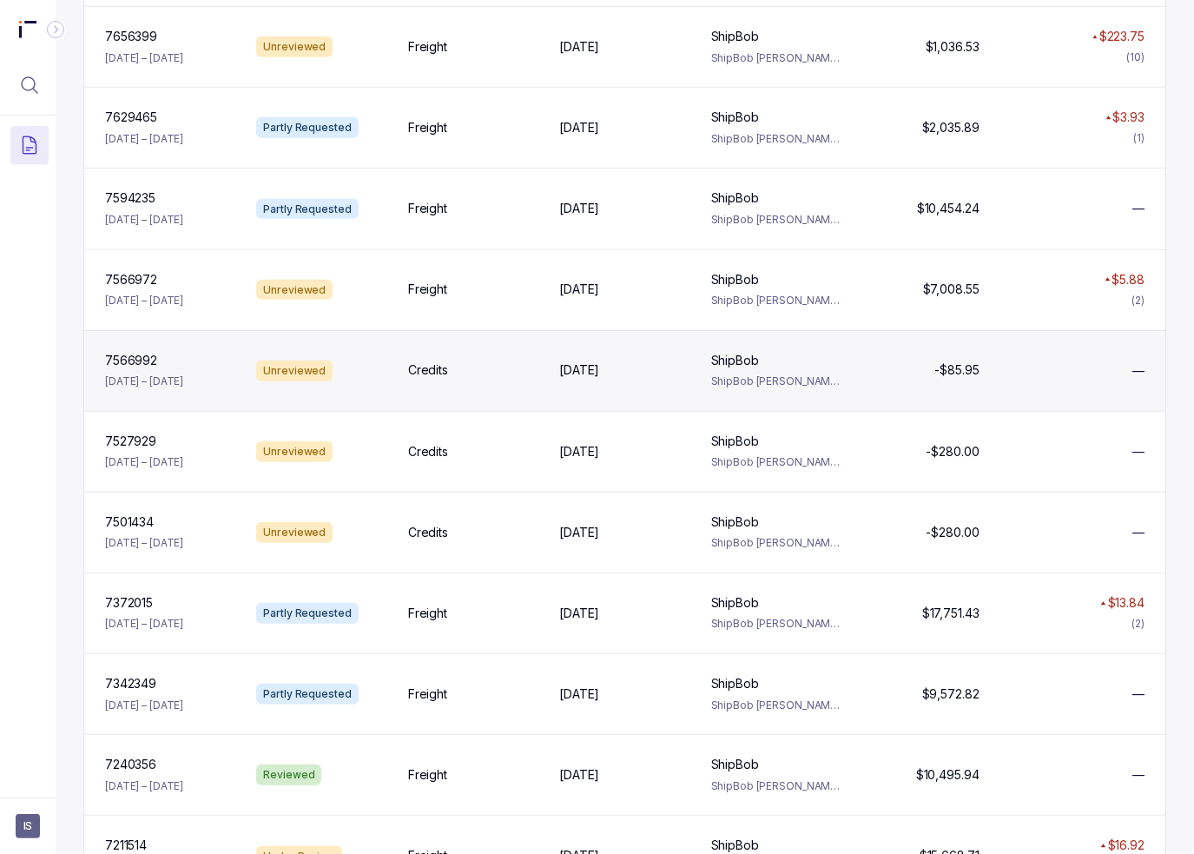
click at [497, 386] on div "7566992 7566992 [DATE] – [DATE] Unreviewed Credits [DATE] [DATE] ShipBob ShipBo…" at bounding box center [624, 370] width 1081 height 81
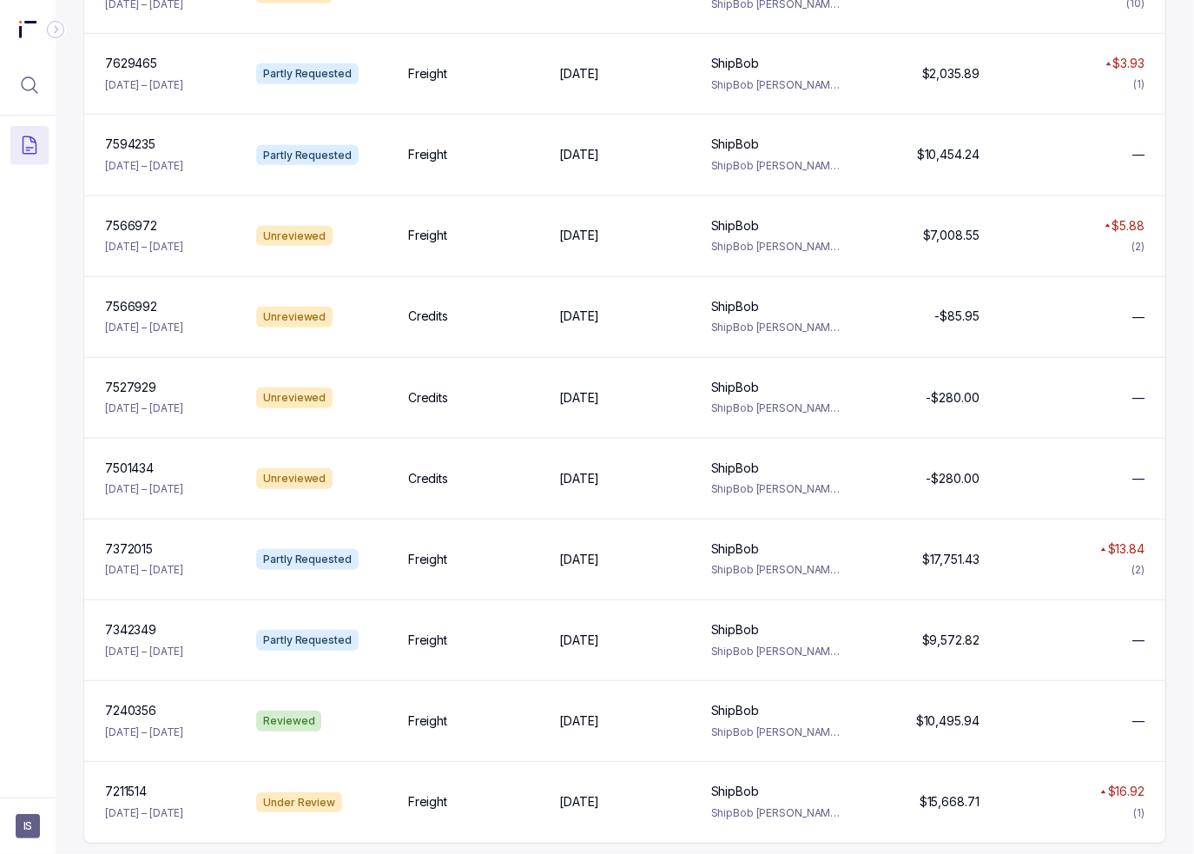
scroll to position [1100, 0]
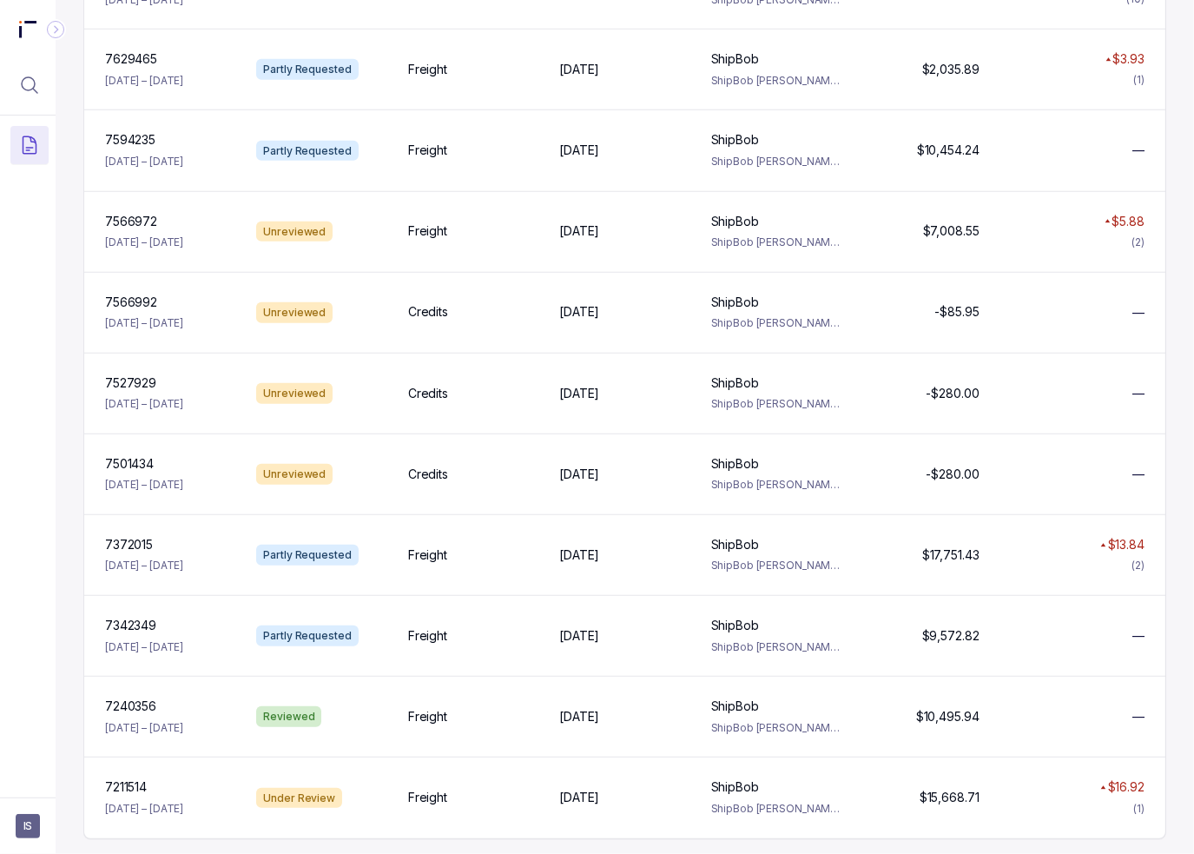
click at [75, 379] on div "Invoices Pick a date Unrequested Errors $505.20 potential savings Requested Cre…" at bounding box center [625, 427] width 1139 height 854
click at [1088, 433] on div "Invoices Pick a date Unrequested Errors $505.20 potential savings Requested Cre…" at bounding box center [625, 427] width 1139 height 854
click at [1088, 450] on div "Invoices Pick a date Unrequested Errors $505.20 potential savings Requested Cre…" at bounding box center [625, 427] width 1139 height 854
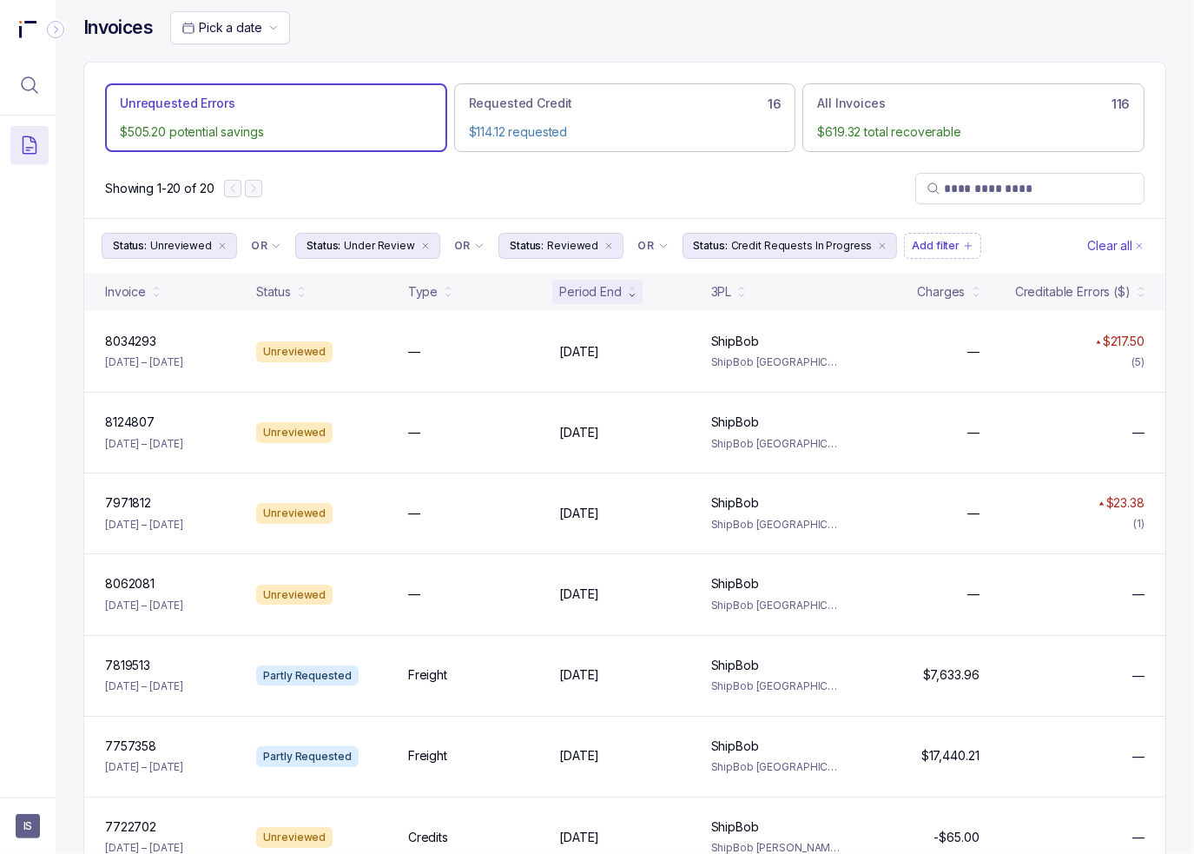
scroll to position [0, 0]
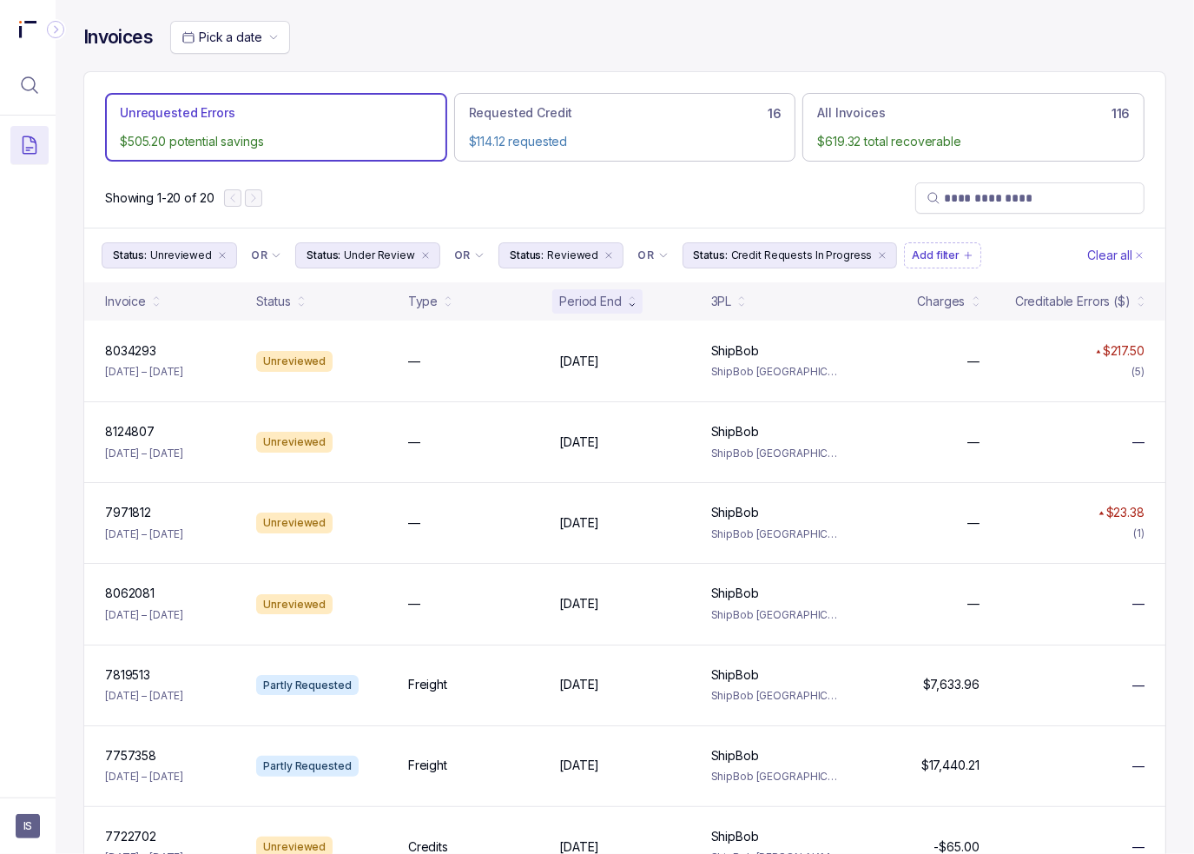
click at [723, 192] on div "Showing 1-20 of 20" at bounding box center [624, 197] width 1081 height 59
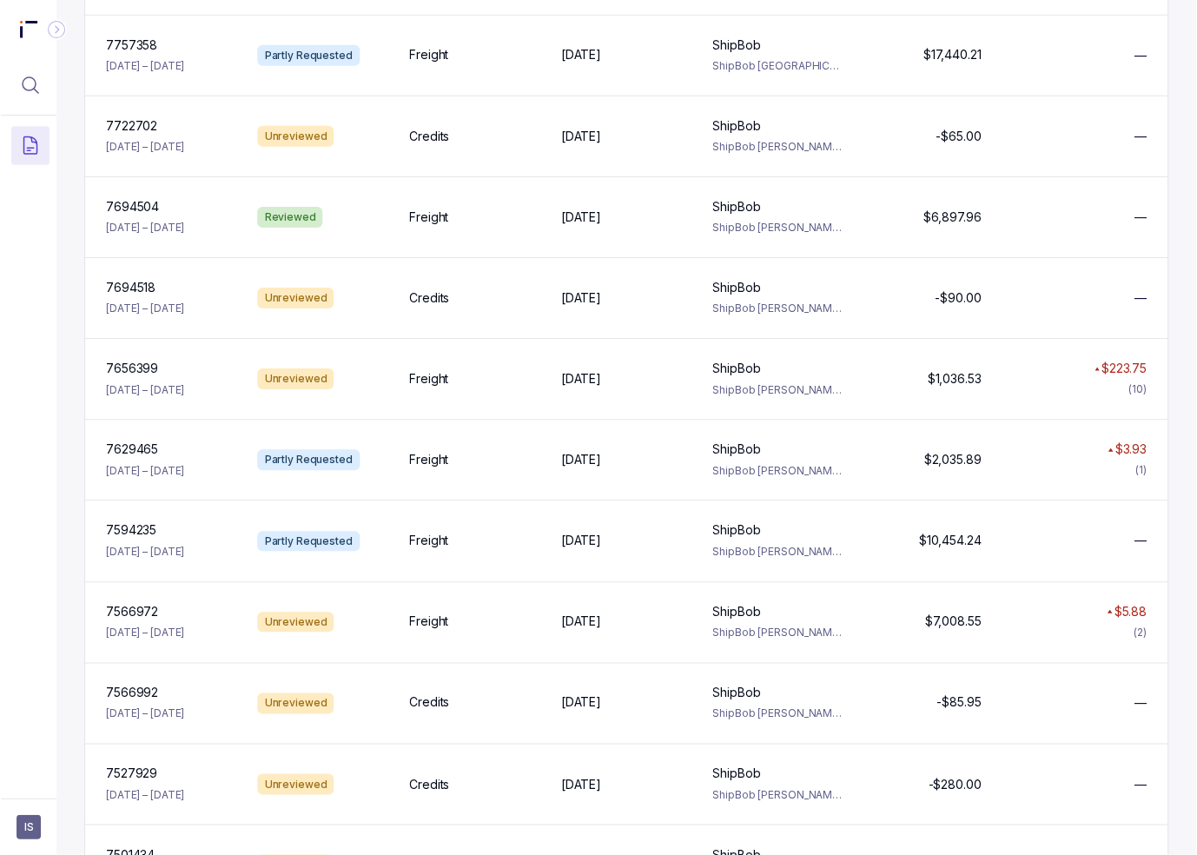
scroll to position [1100, 0]
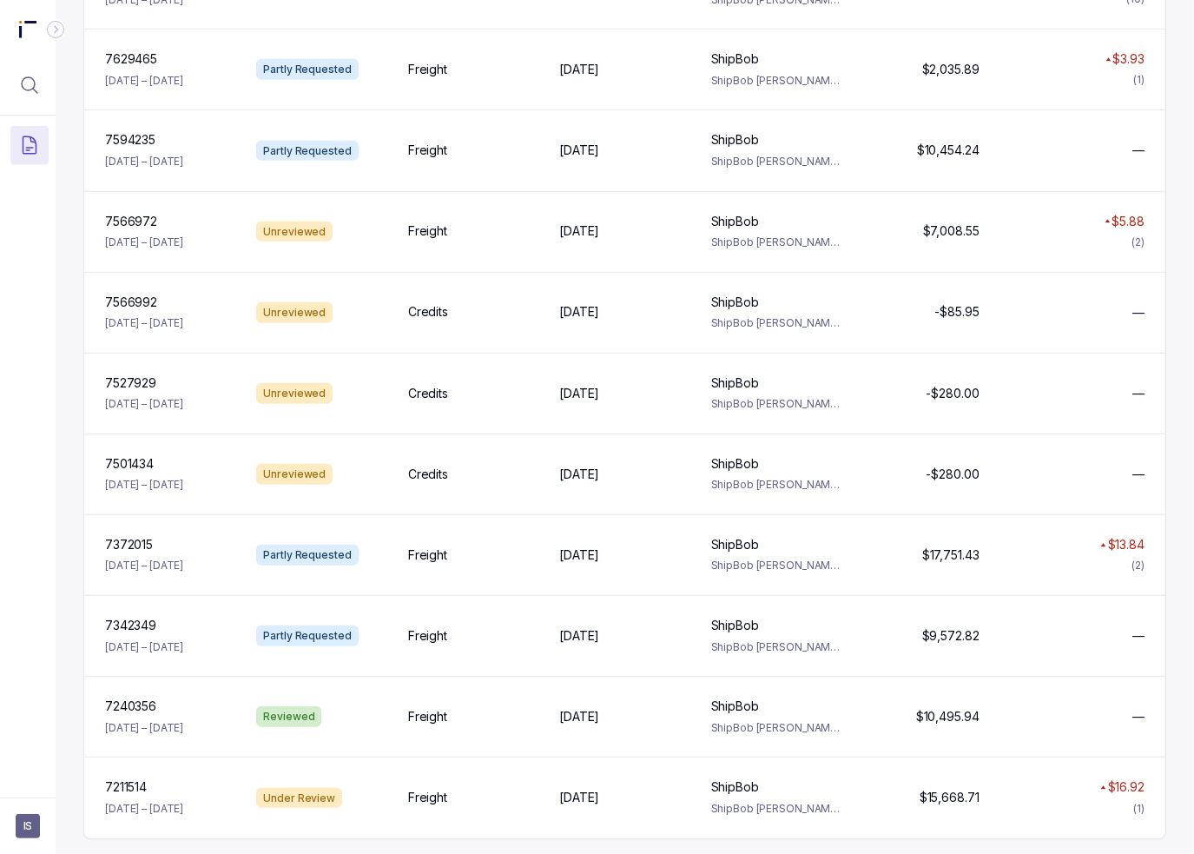
click at [1088, 330] on div "Invoices Pick a date Unrequested Errors $505.20 potential savings Requested Cre…" at bounding box center [625, 427] width 1139 height 854
click at [61, 302] on div "Invoices Pick a date Unrequested Errors $505.20 potential savings Requested Cre…" at bounding box center [625, 427] width 1139 height 854
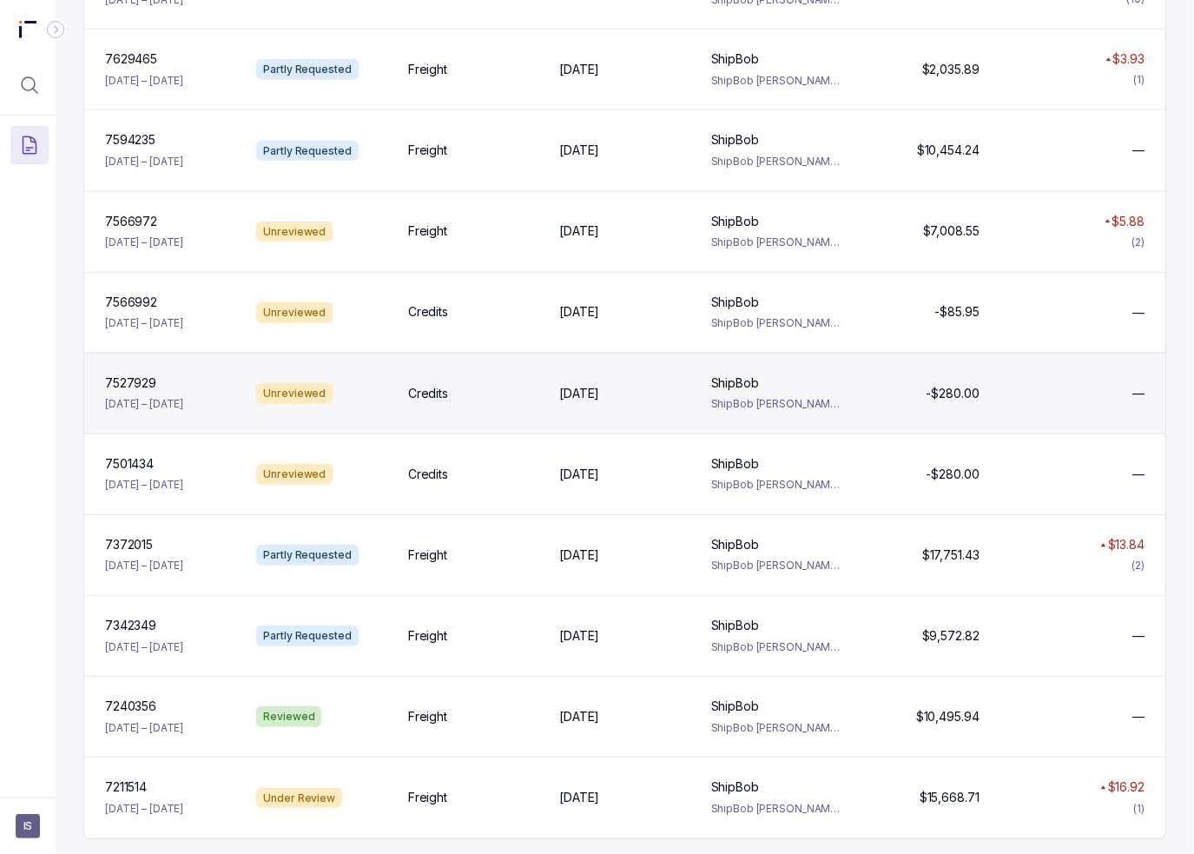
scroll to position [1100, 0]
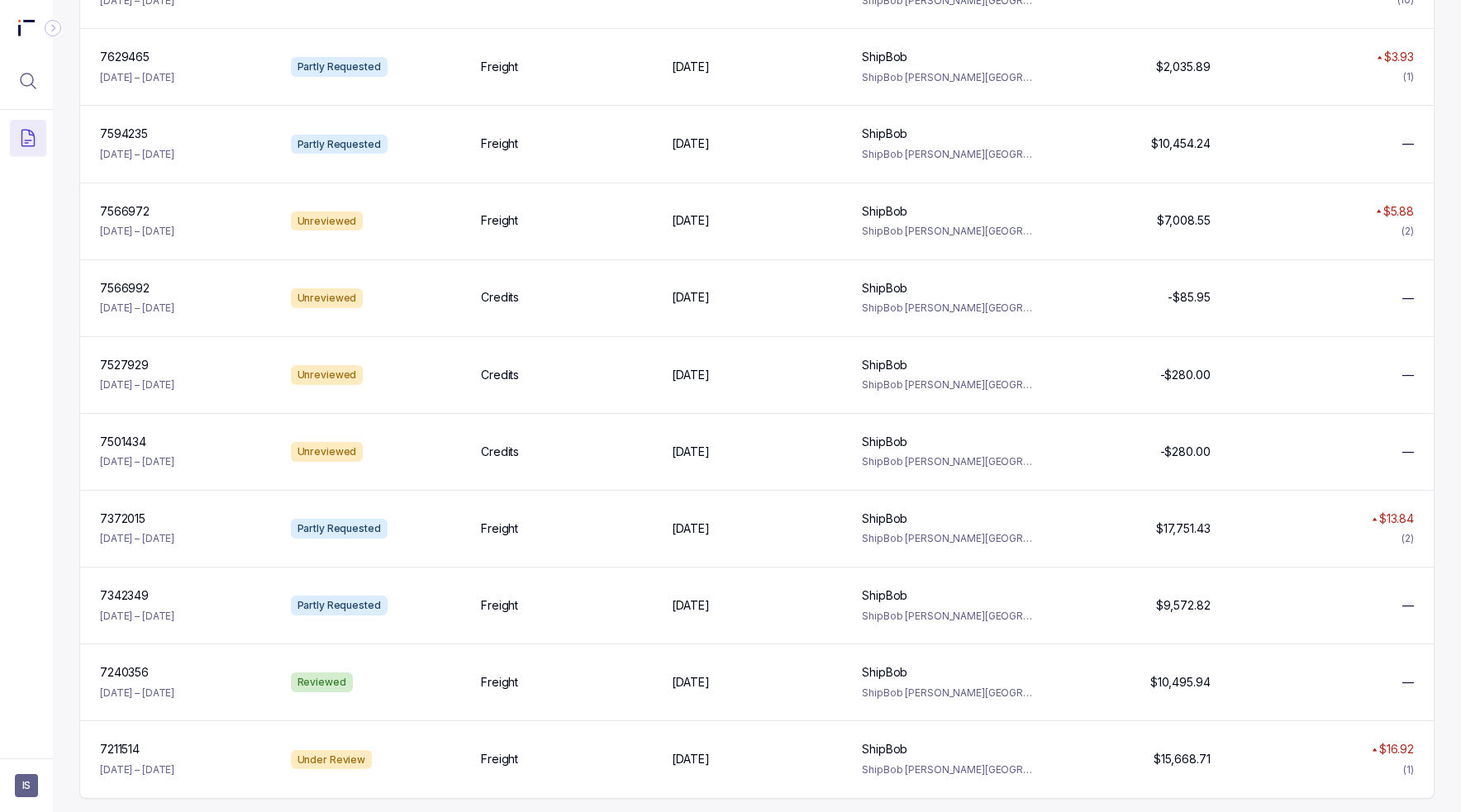
drag, startPoint x: 57, startPoint y: 421, endPoint x: 79, endPoint y: 248, distance: 174.4
click at [57, 421] on div "Invoices Pick a date Unrequested Errors $505.20 potential savings Requested Cre…" at bounding box center [757, 406] width 1408 height 812
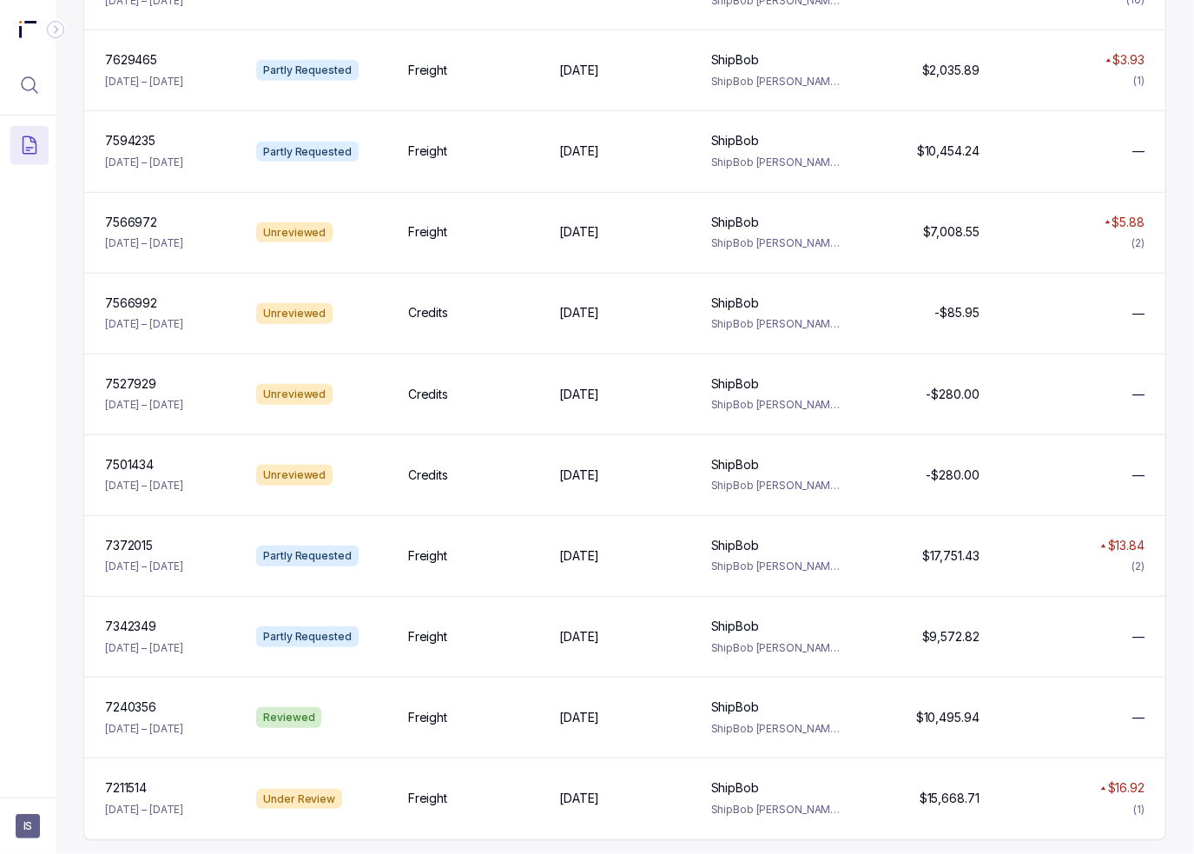
click at [1088, 252] on div "Invoices Pick a date Unrequested Errors $505.20 potential savings Requested Cre…" at bounding box center [625, 427] width 1139 height 854
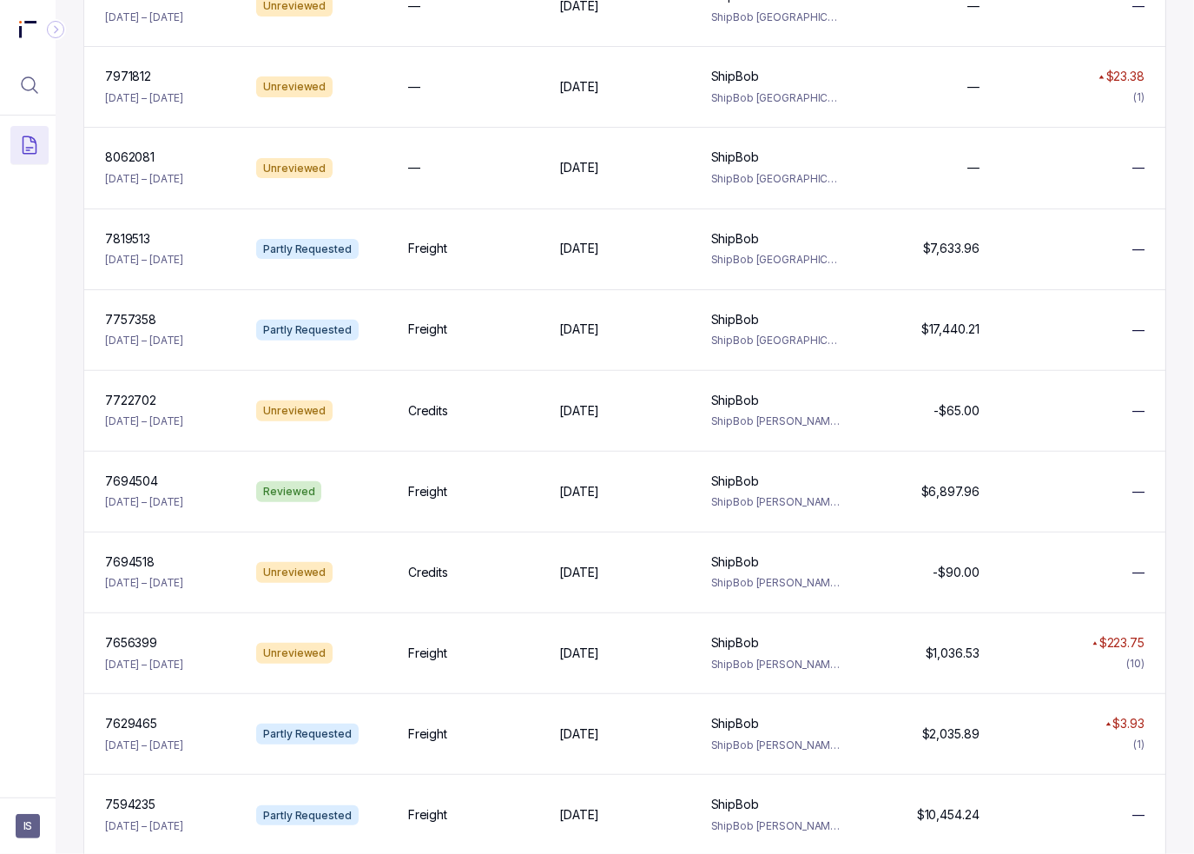
scroll to position [0, 0]
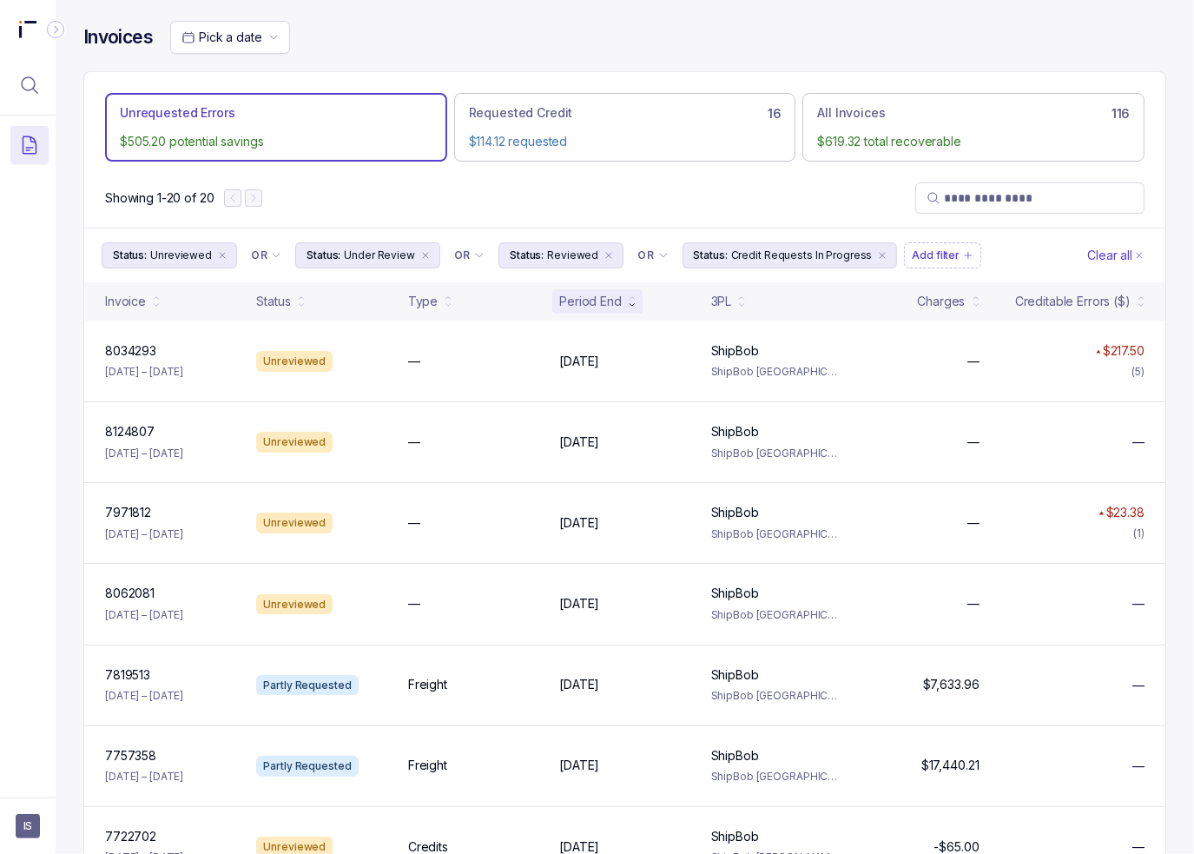
click at [392, 36] on div "Pick a date" at bounding box center [668, 37] width 996 height 33
click at [526, 59] on div "Invoices Pick a date" at bounding box center [624, 46] width 1083 height 50
click at [1088, 364] on div "Invoices Pick a date Unrequested Errors $505.20 potential savings Requested Cre…" at bounding box center [625, 427] width 1139 height 854
click at [1088, 344] on div "Invoices Pick a date Unrequested Errors $505.20 potential savings Requested Cre…" at bounding box center [625, 427] width 1139 height 854
click at [76, 331] on div "Invoices Pick a date Unrequested Errors $505.20 potential savings Requested Cre…" at bounding box center [625, 427] width 1139 height 854
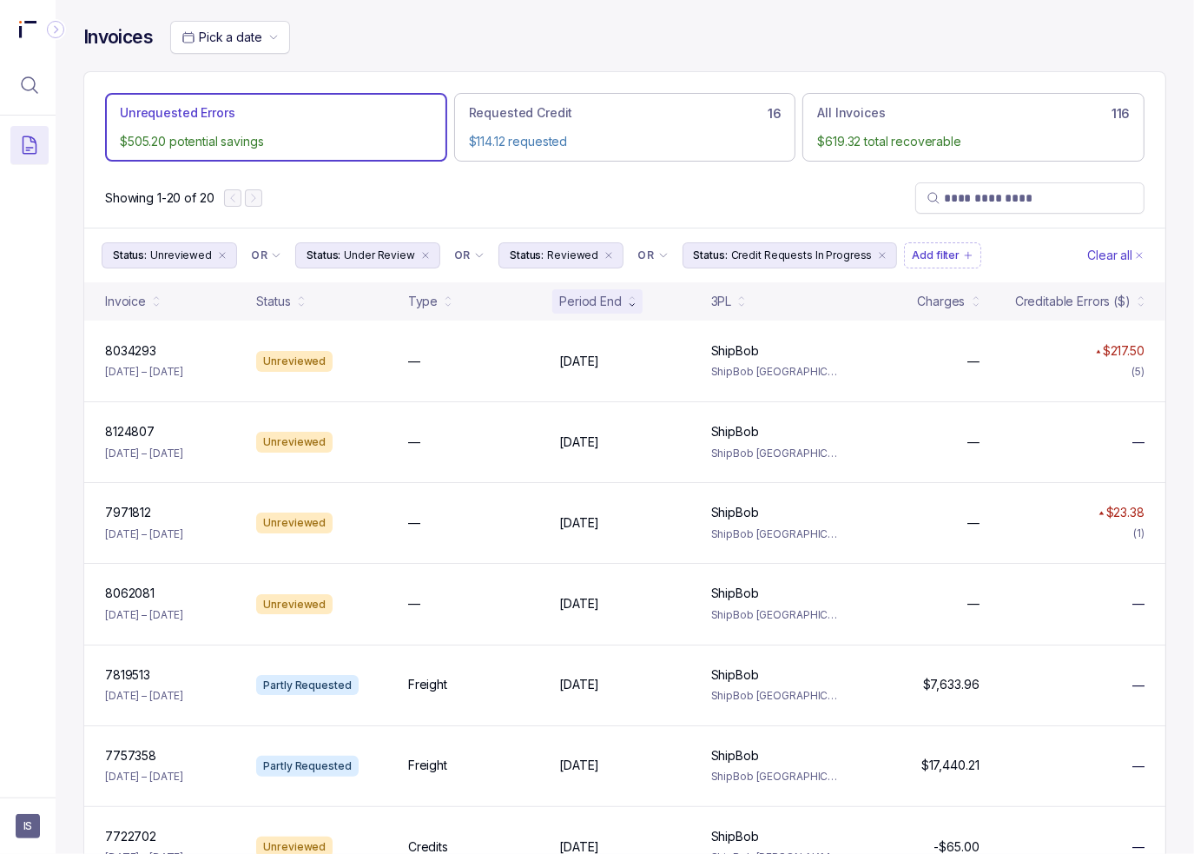
click at [860, 61] on div "Invoices Pick a date" at bounding box center [624, 46] width 1083 height 50
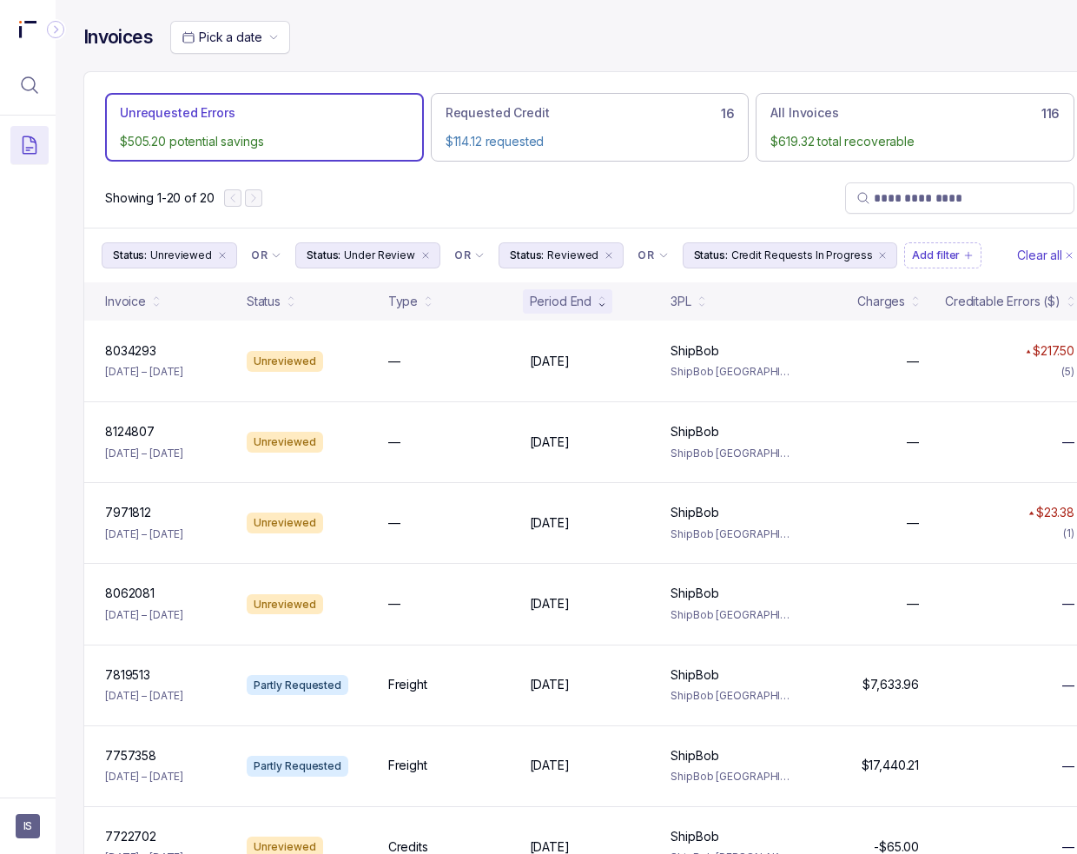
click at [568, 188] on div "Showing 1-20 of 20" at bounding box center [589, 197] width 1011 height 59
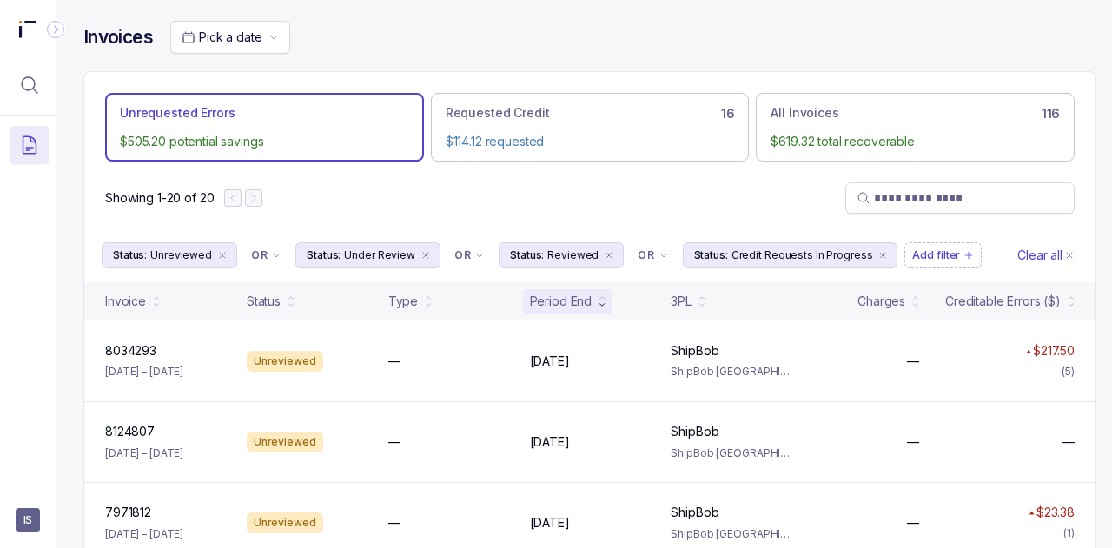
click at [570, 210] on div "Showing 1-20 of 20" at bounding box center [589, 197] width 1011 height 59
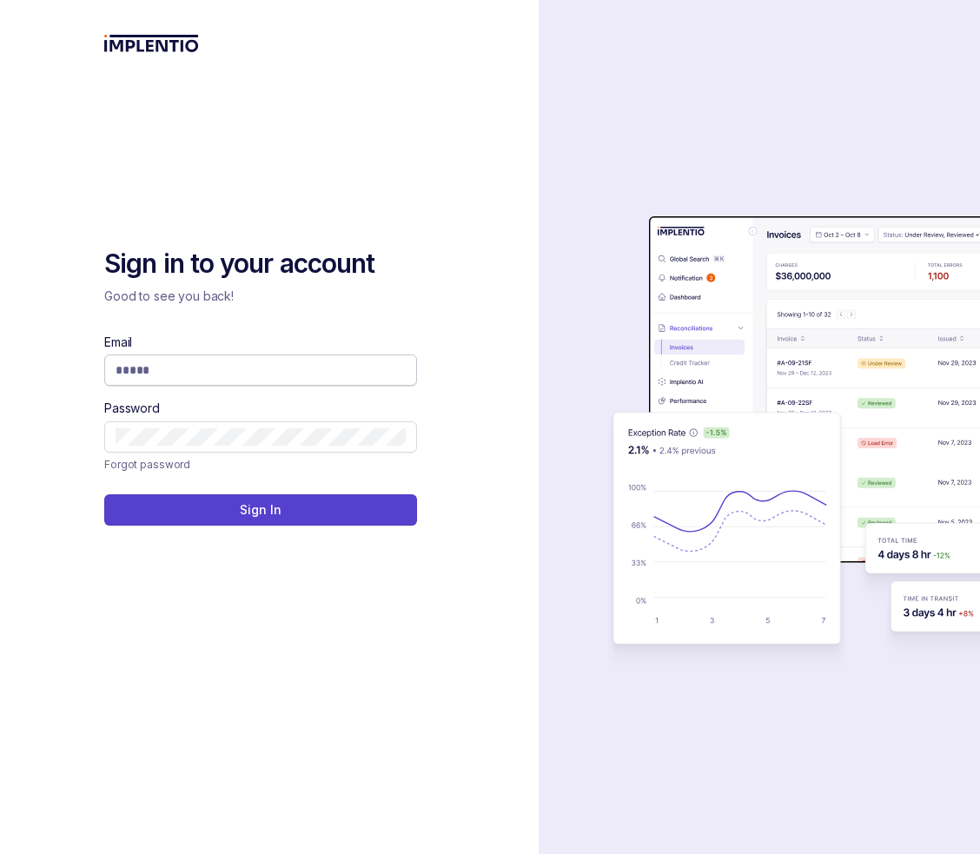
type input "**********"
click at [216, 367] on input "**********" at bounding box center [261, 369] width 290 height 17
